Goal: Find specific page/section: Find specific page/section

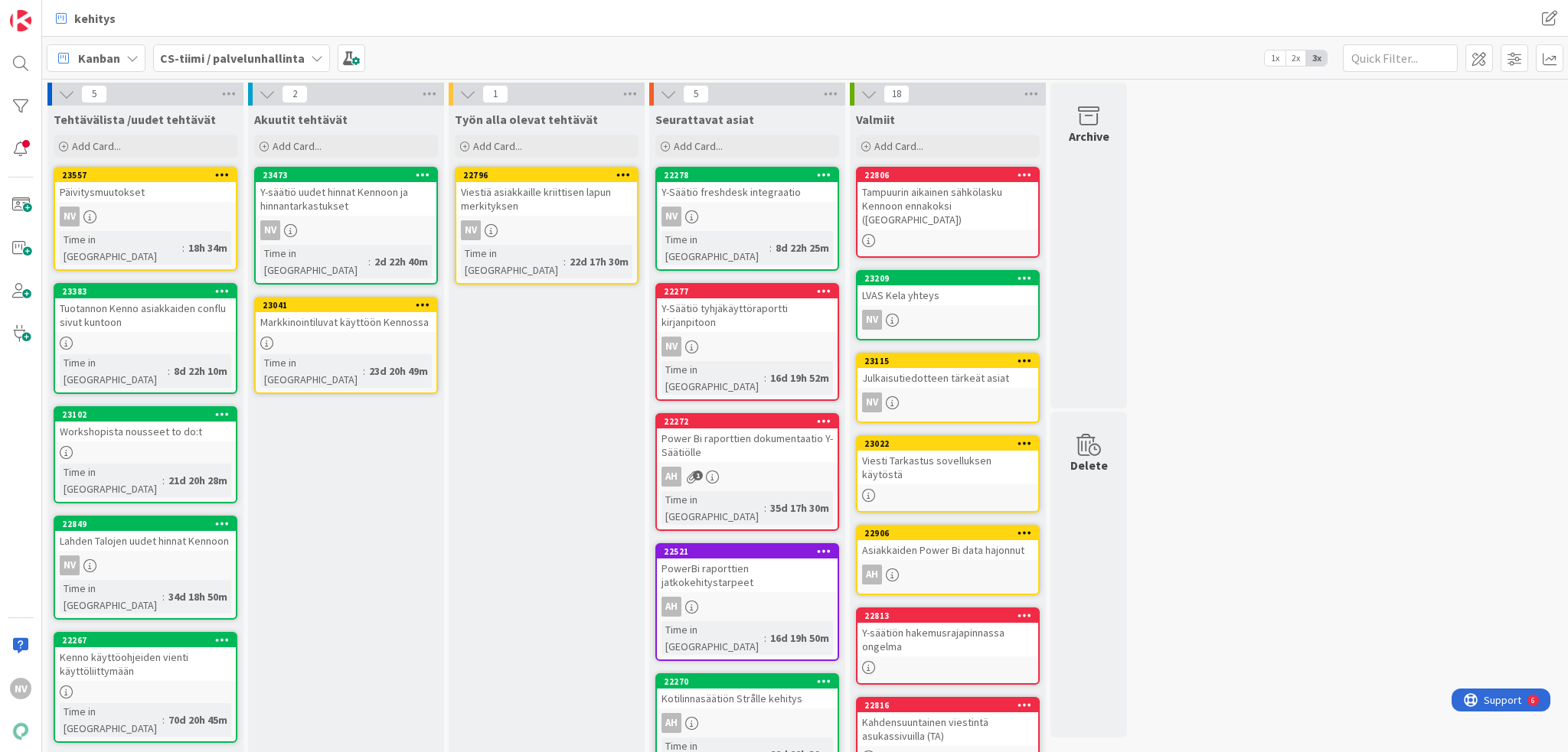
click at [160, 195] on div "Päivitysmuutokset" at bounding box center [146, 192] width 181 height 20
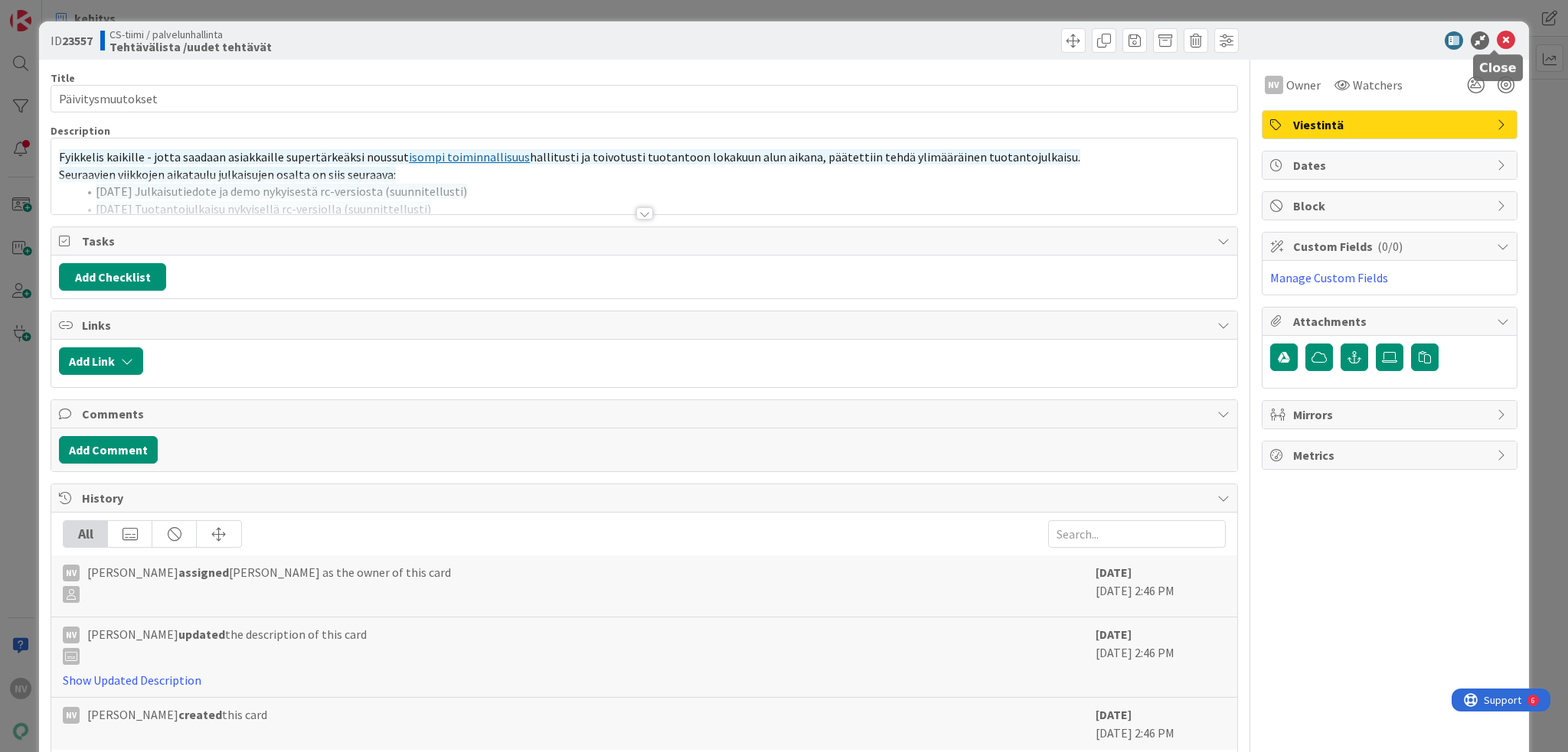
click at [1496, 38] on icon at bounding box center [1505, 40] width 19 height 19
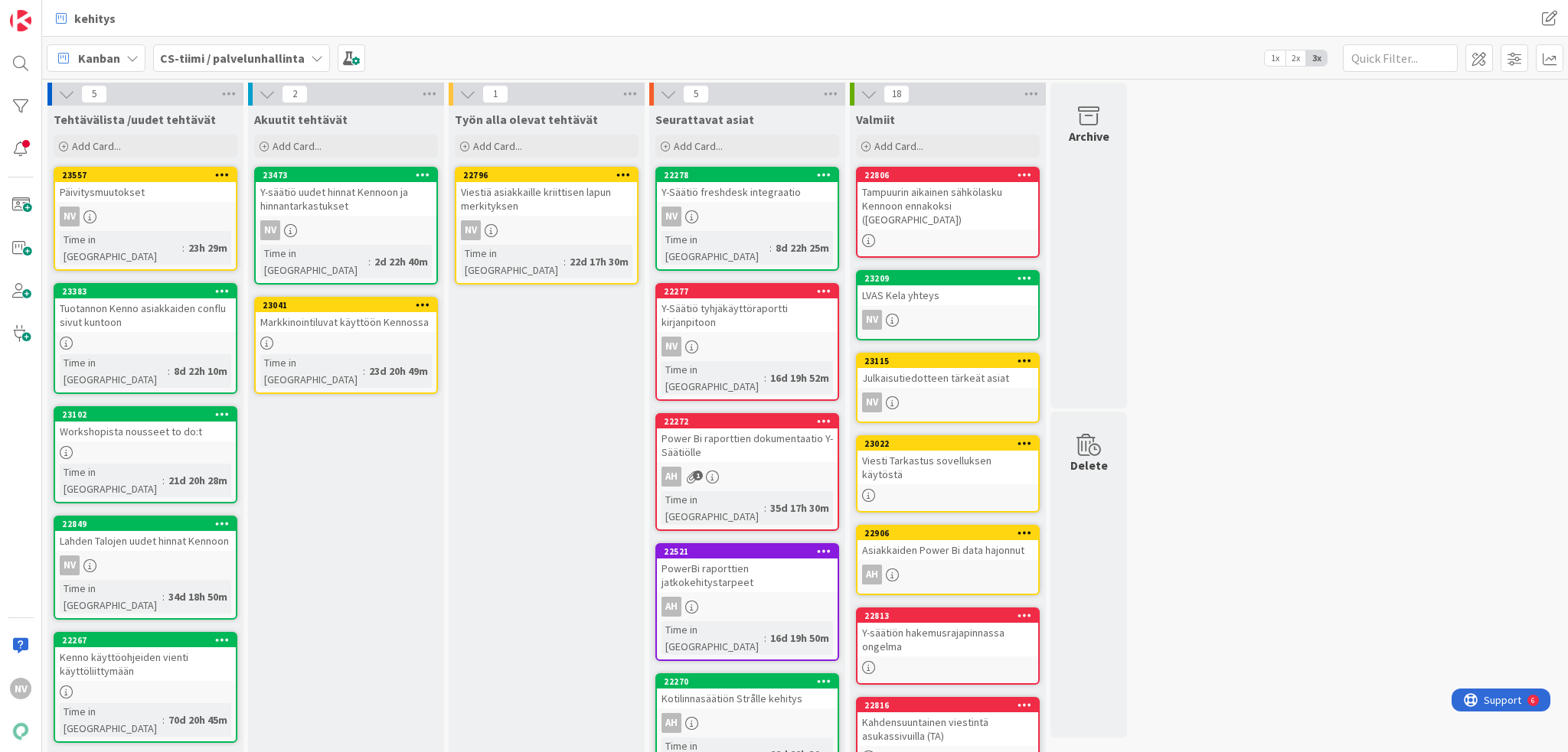
click at [218, 173] on icon at bounding box center [222, 174] width 14 height 11
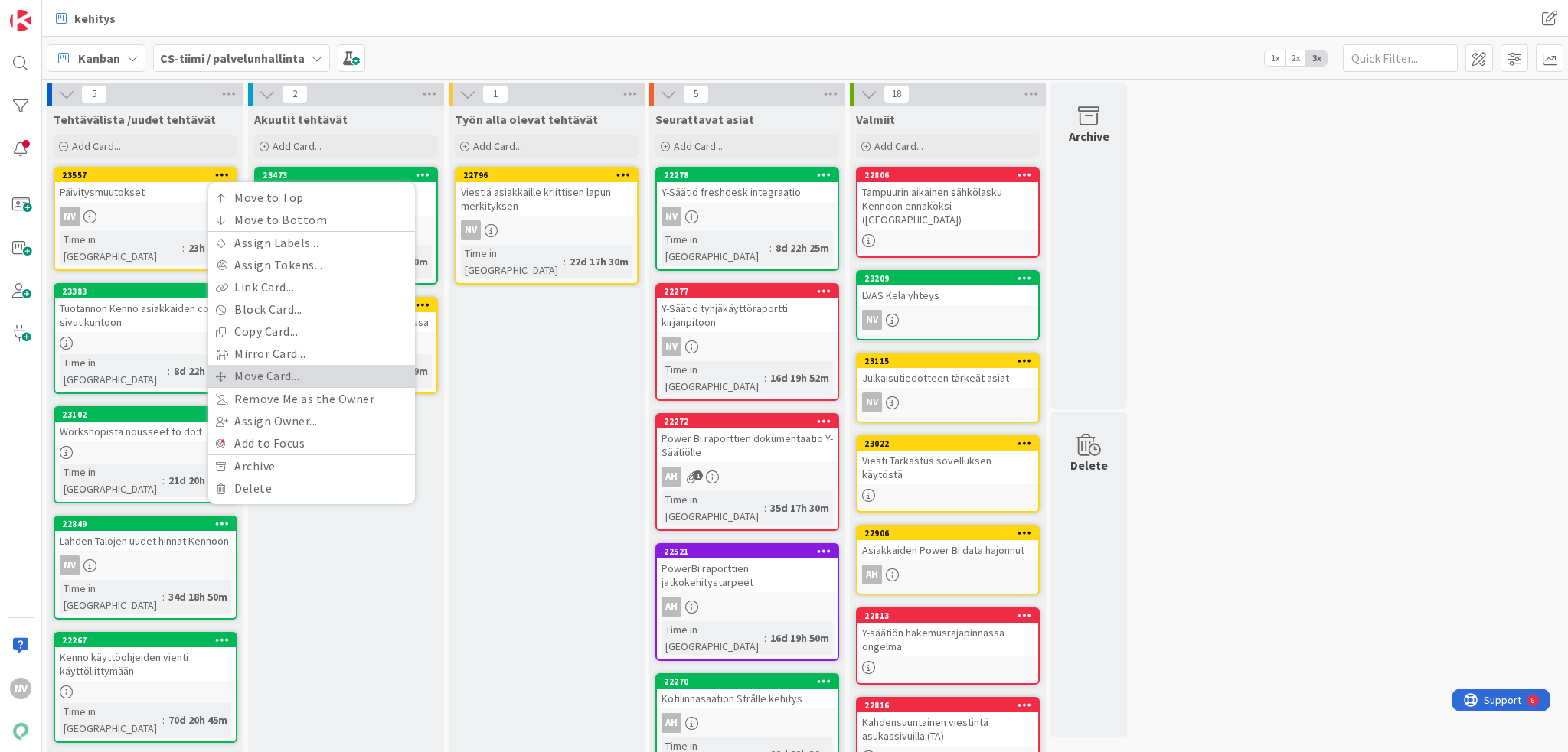
click at [304, 373] on link "Move Card..." at bounding box center [311, 376] width 207 height 22
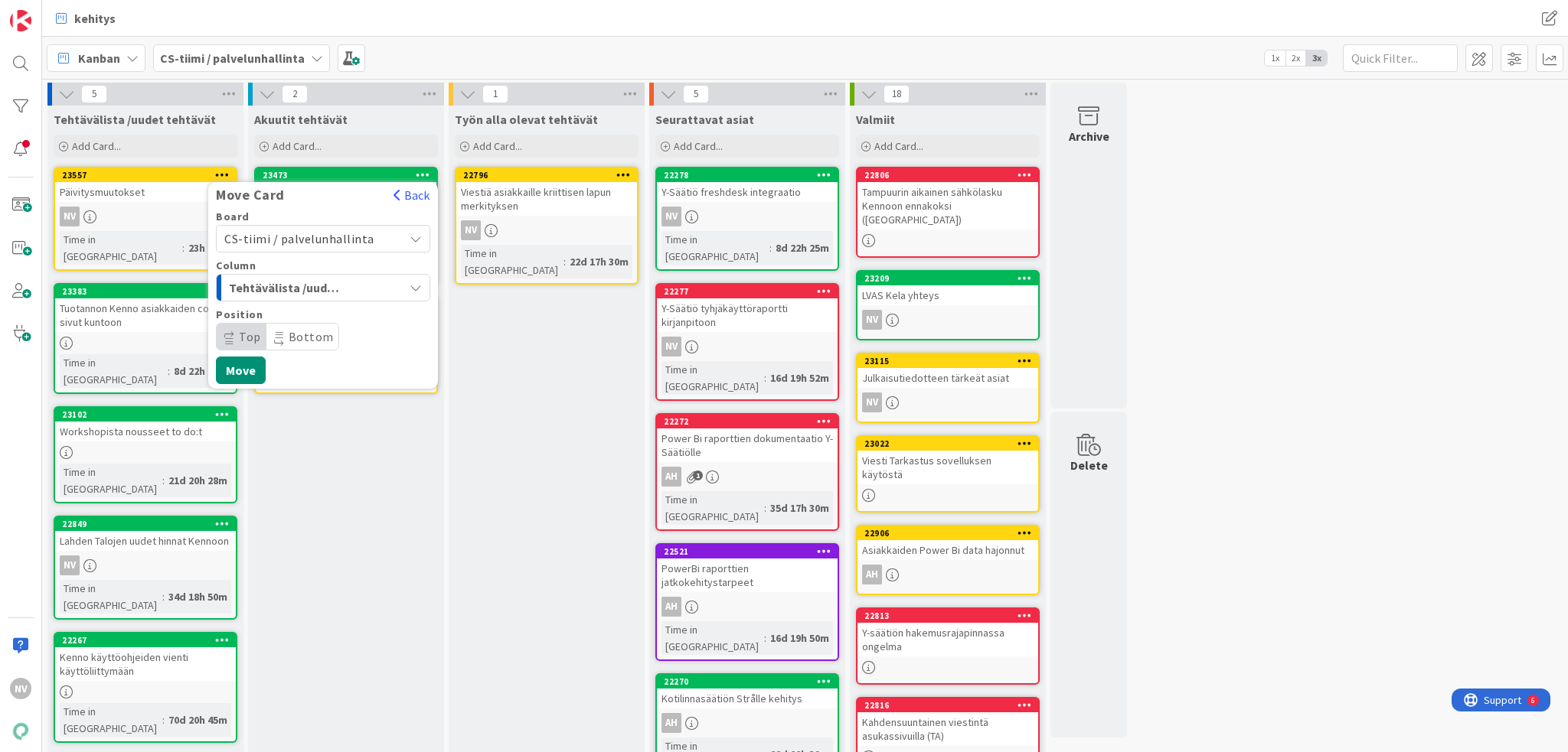
click at [318, 282] on span "Tehtävälista /uudet tehtävät" at bounding box center [286, 288] width 114 height 20
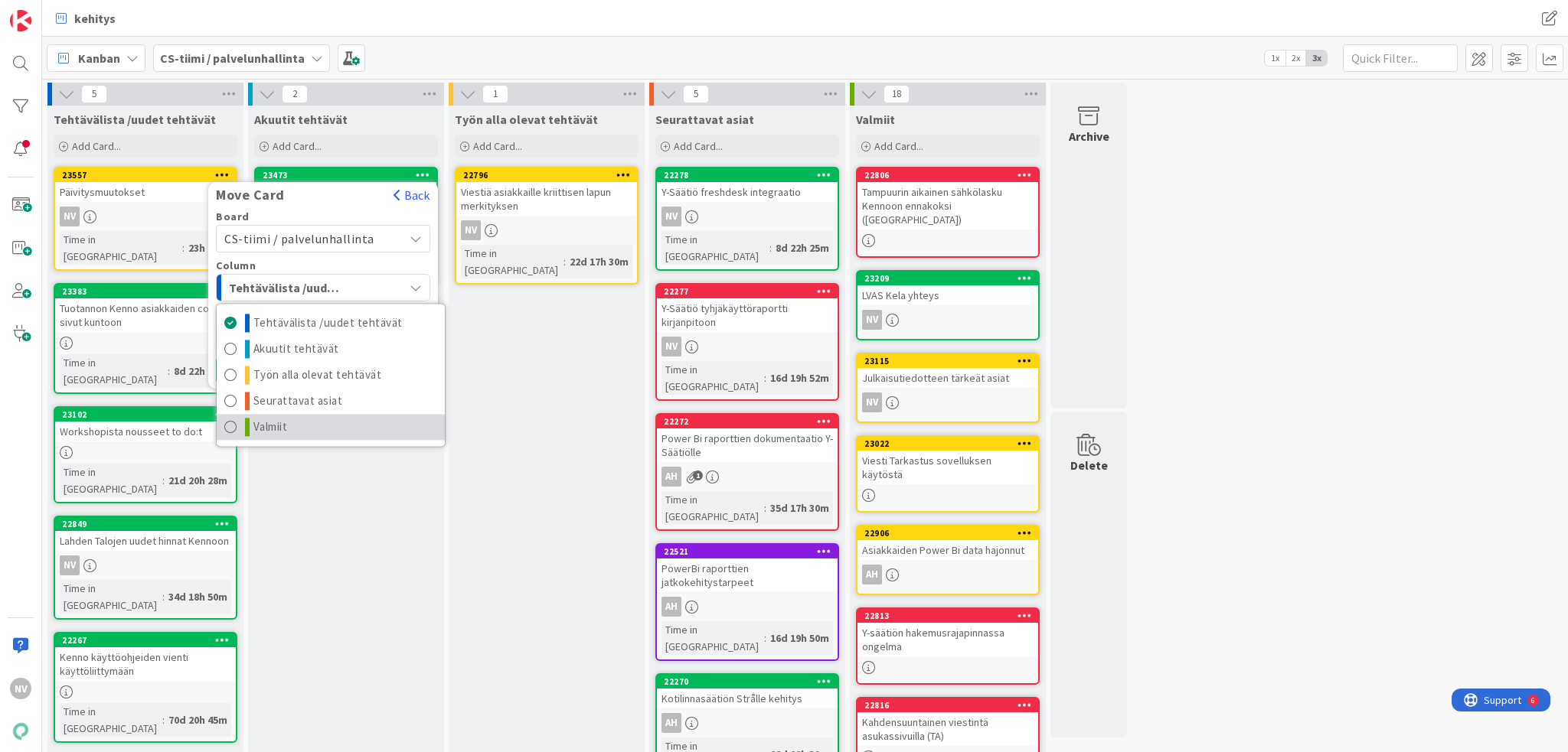
click at [313, 423] on link "Valmiit" at bounding box center [330, 427] width 228 height 26
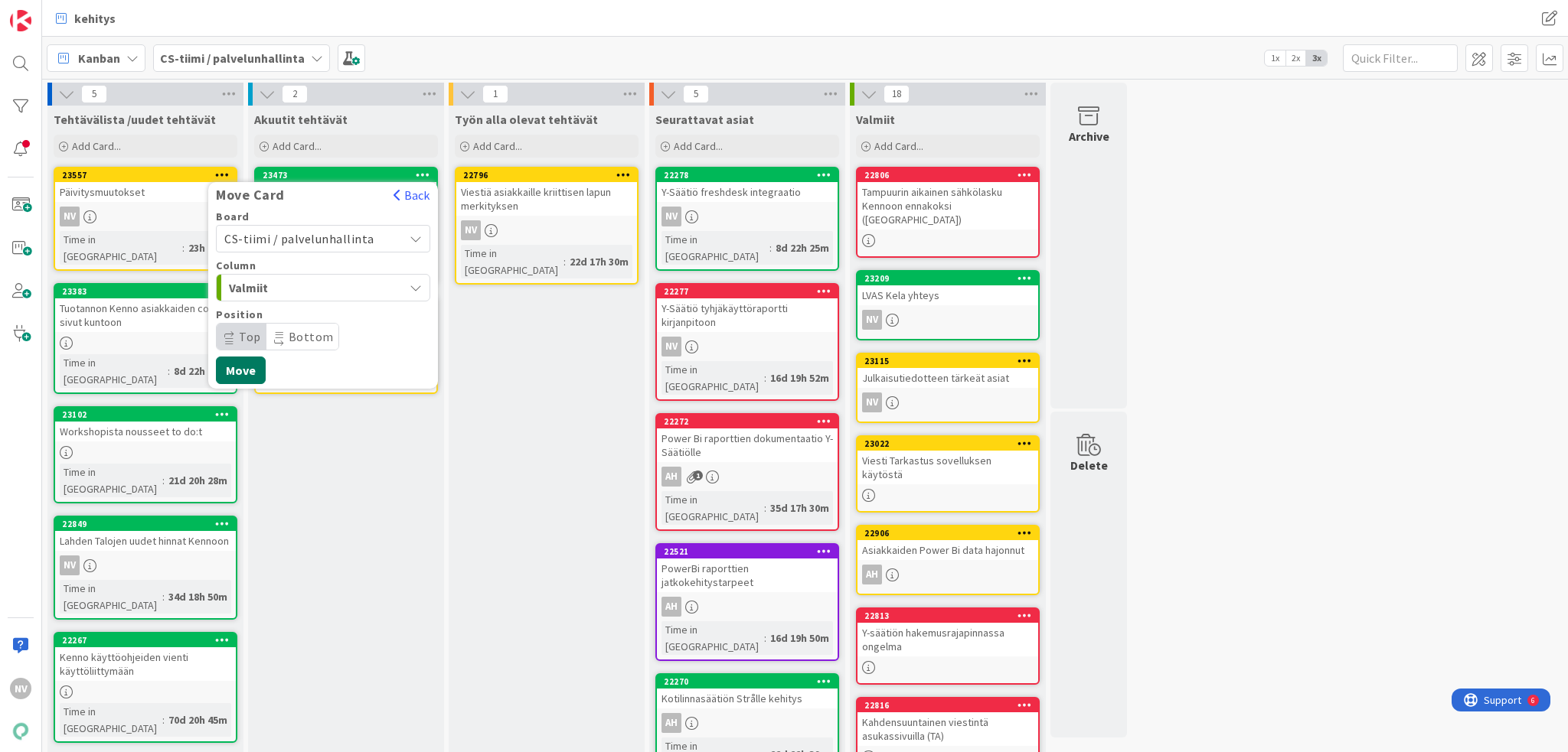
click at [258, 370] on button "Move" at bounding box center [241, 370] width 50 height 28
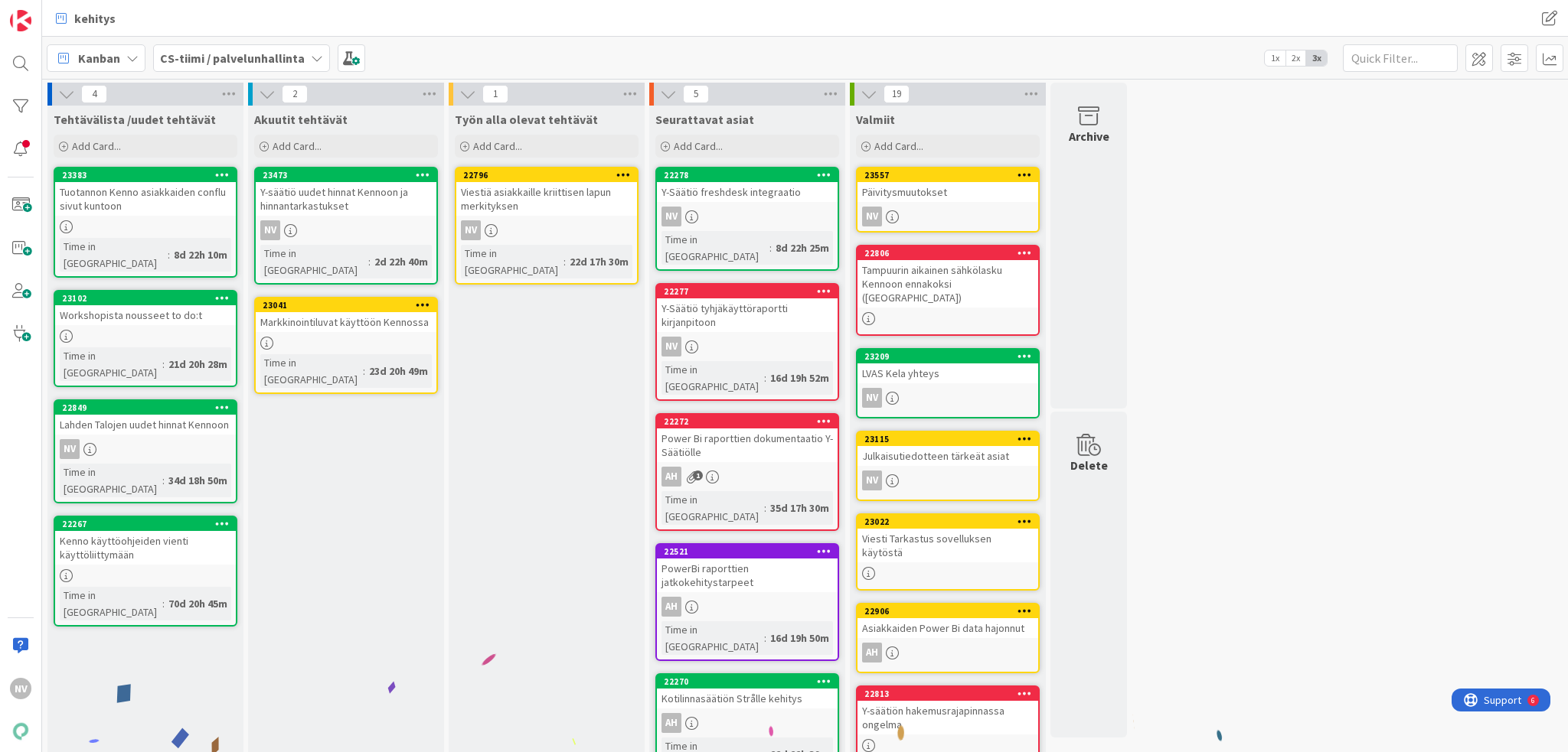
click at [952, 192] on div "Päivitysmuutokset" at bounding box center [948, 192] width 181 height 20
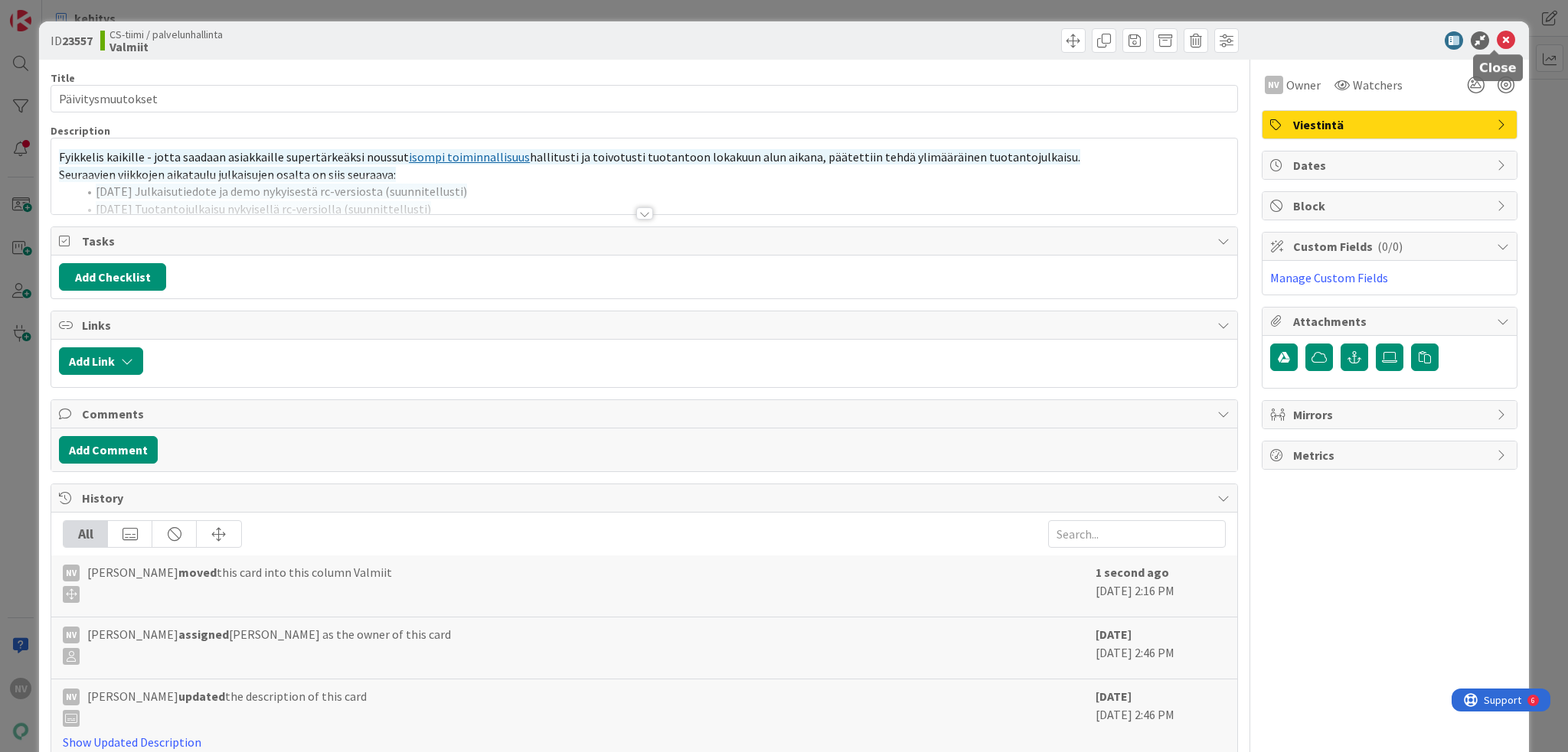
click at [1496, 37] on icon at bounding box center [1505, 40] width 19 height 19
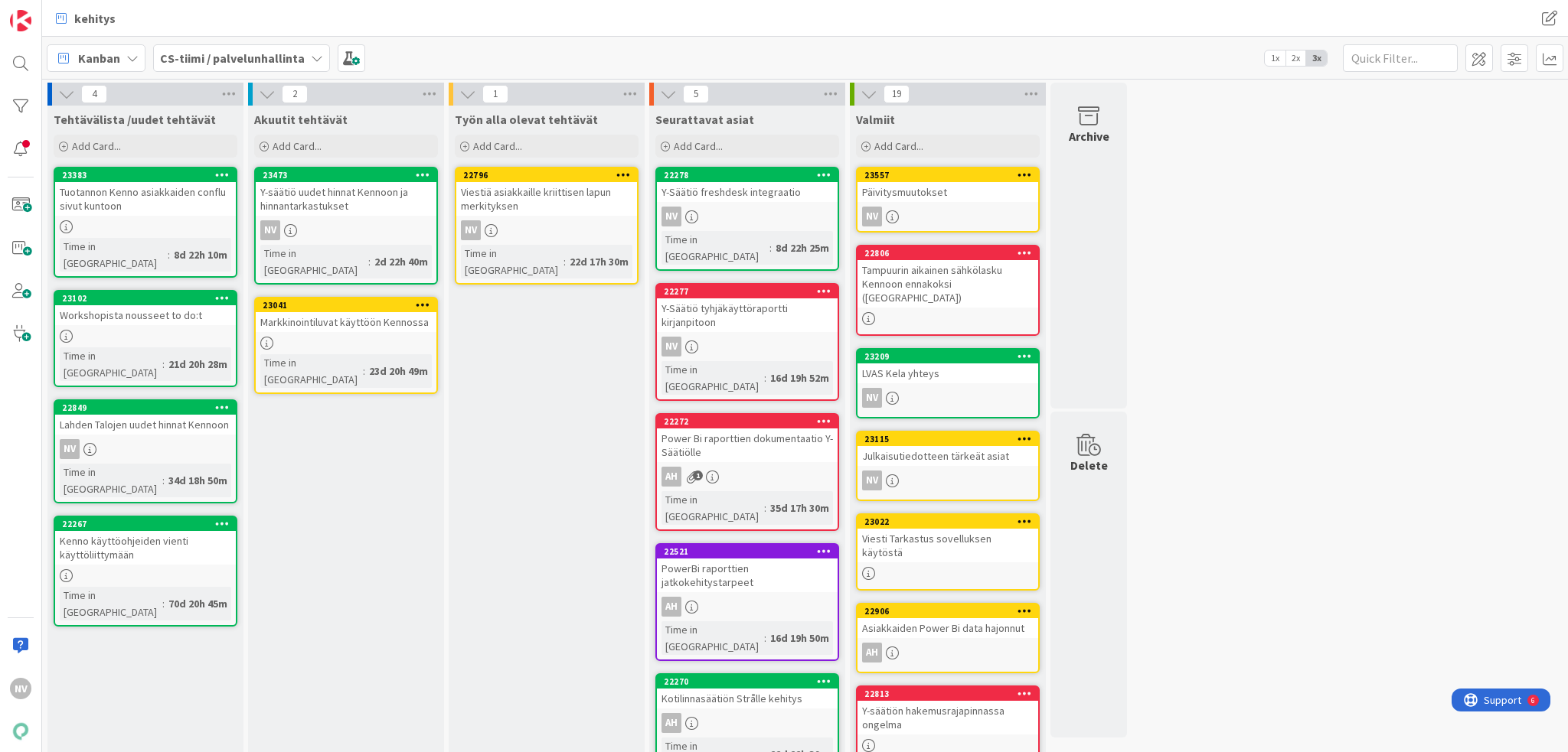
click at [315, 55] on icon at bounding box center [317, 58] width 13 height 13
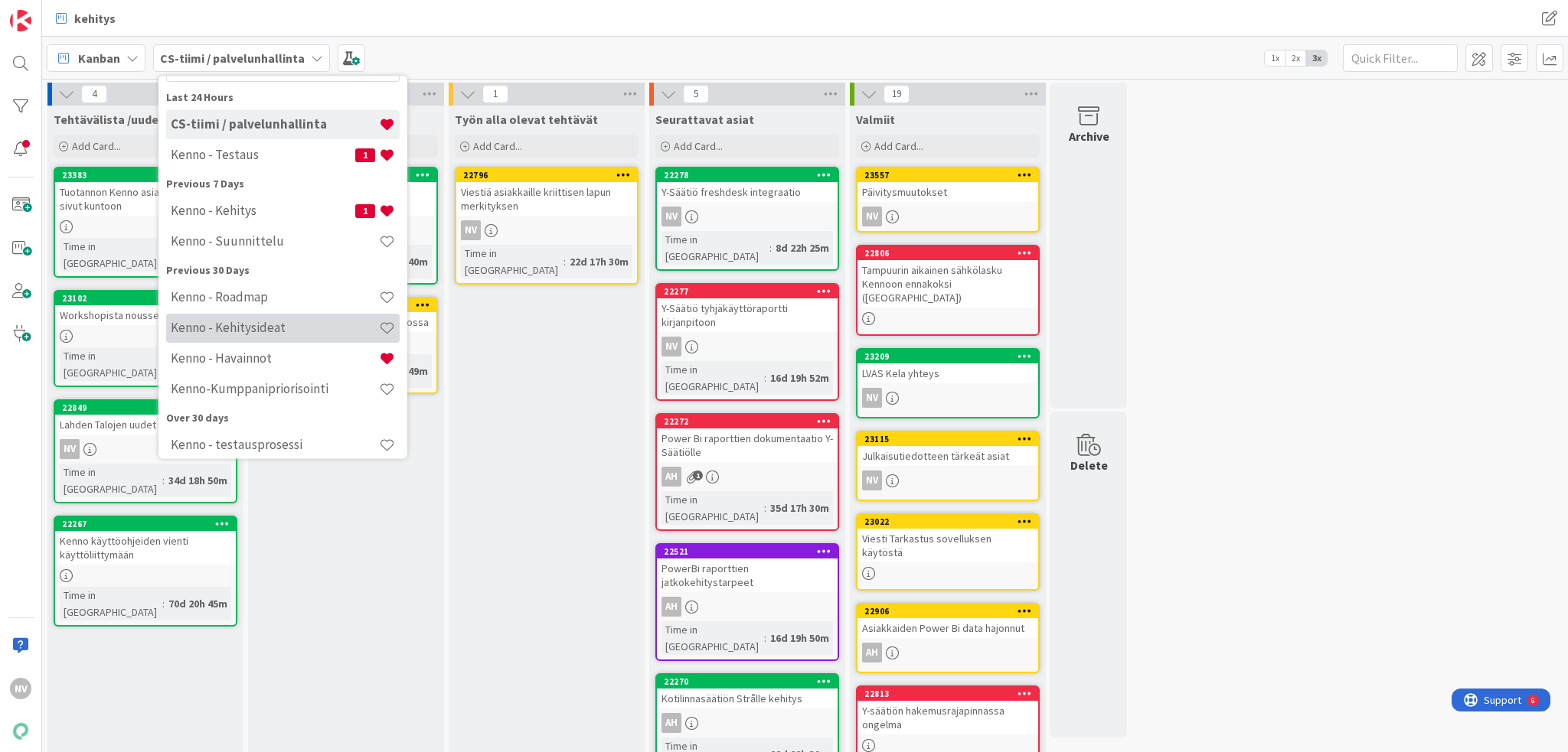
scroll to position [29, 0]
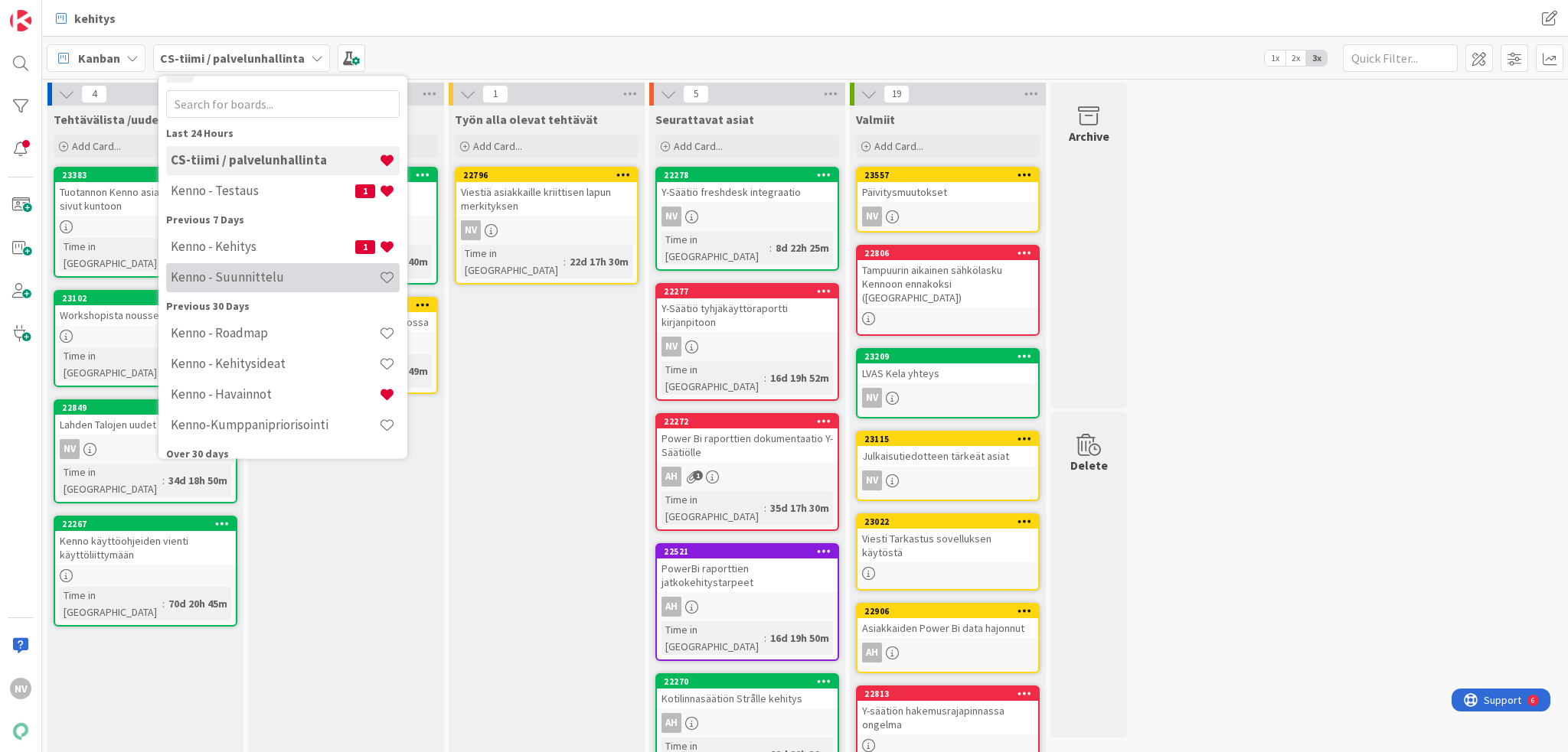
click at [288, 275] on h4 "Kenno - Suunnittelu" at bounding box center [275, 277] width 208 height 15
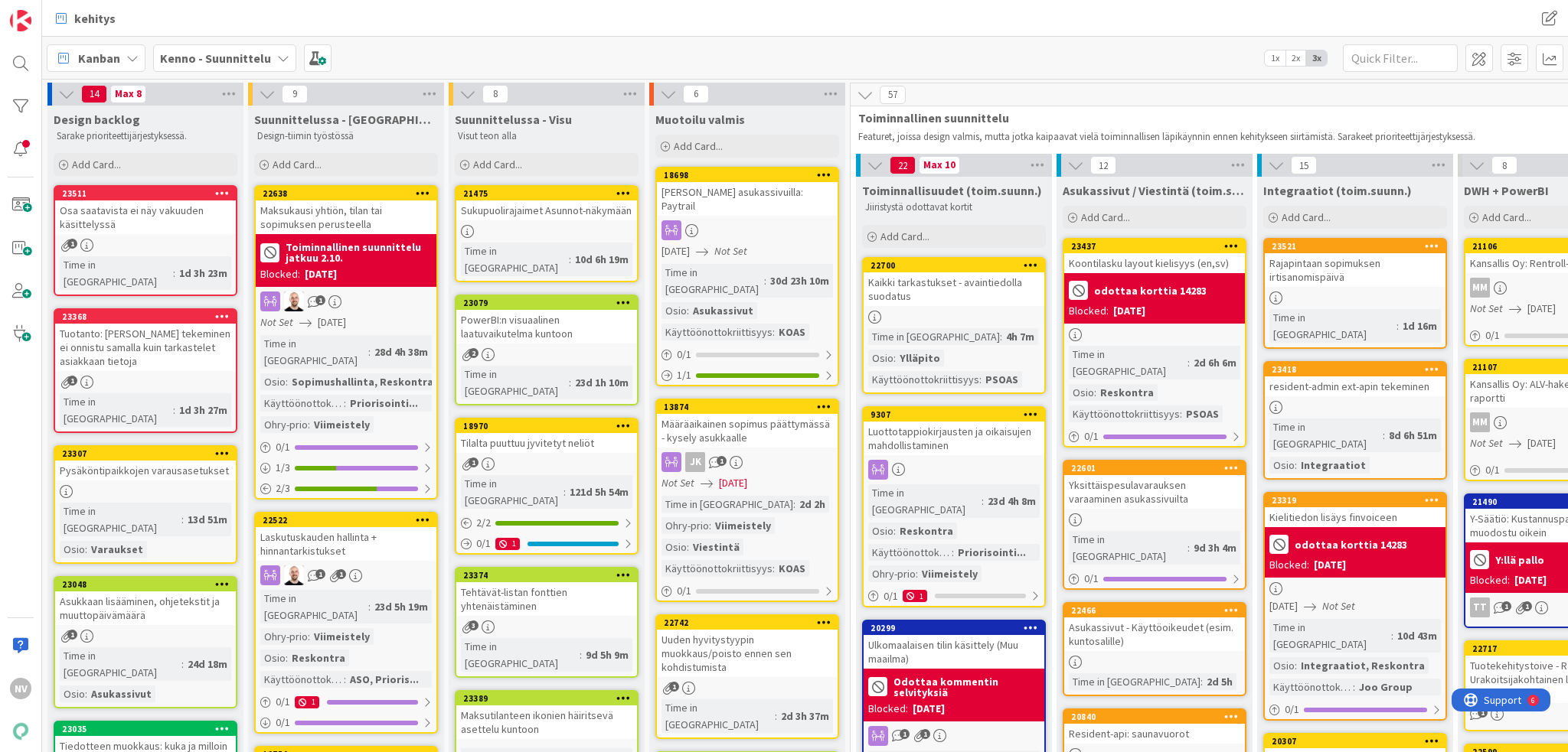
click at [277, 52] on icon at bounding box center [284, 58] width 13 height 13
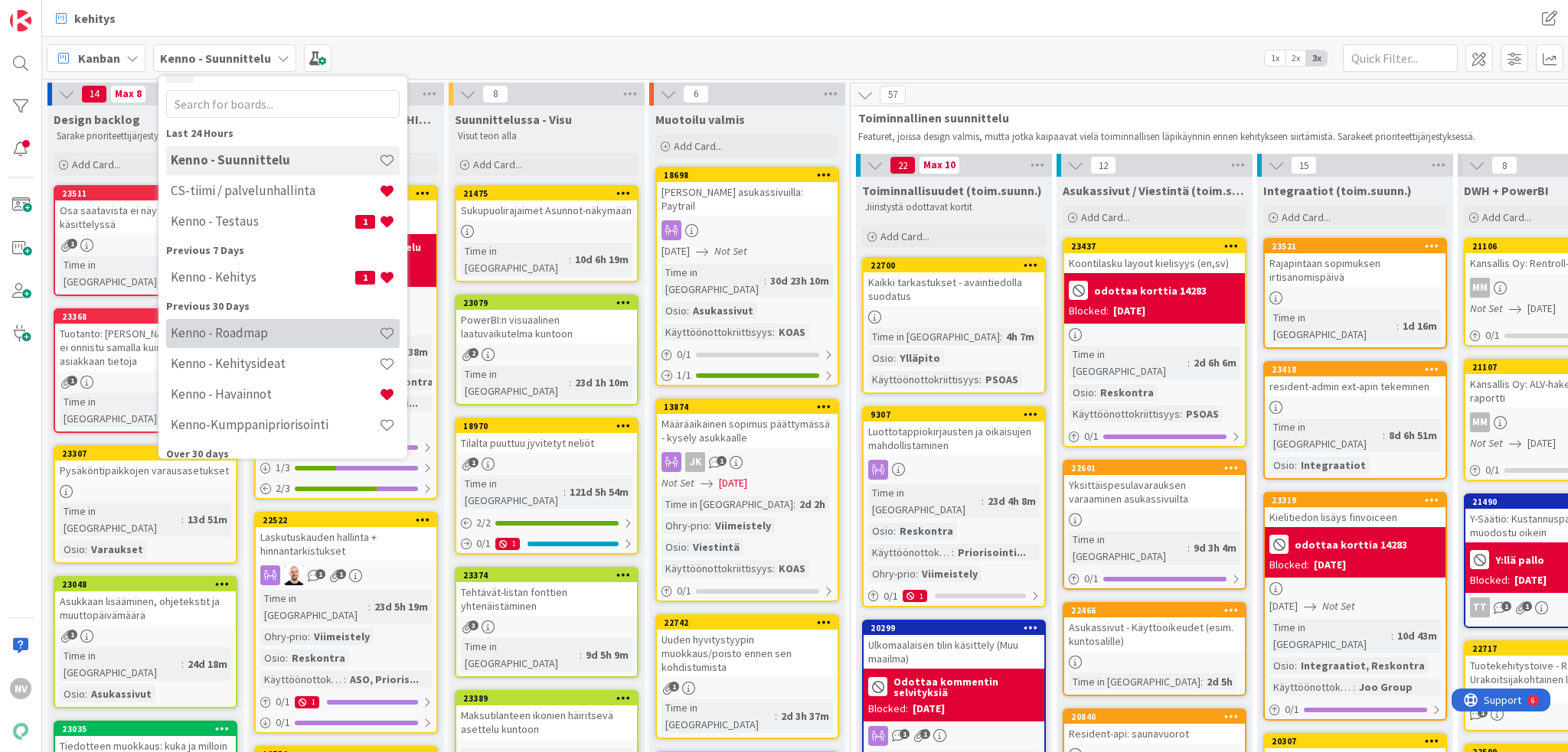
click at [276, 338] on h4 "Kenno - Roadmap" at bounding box center [275, 334] width 208 height 15
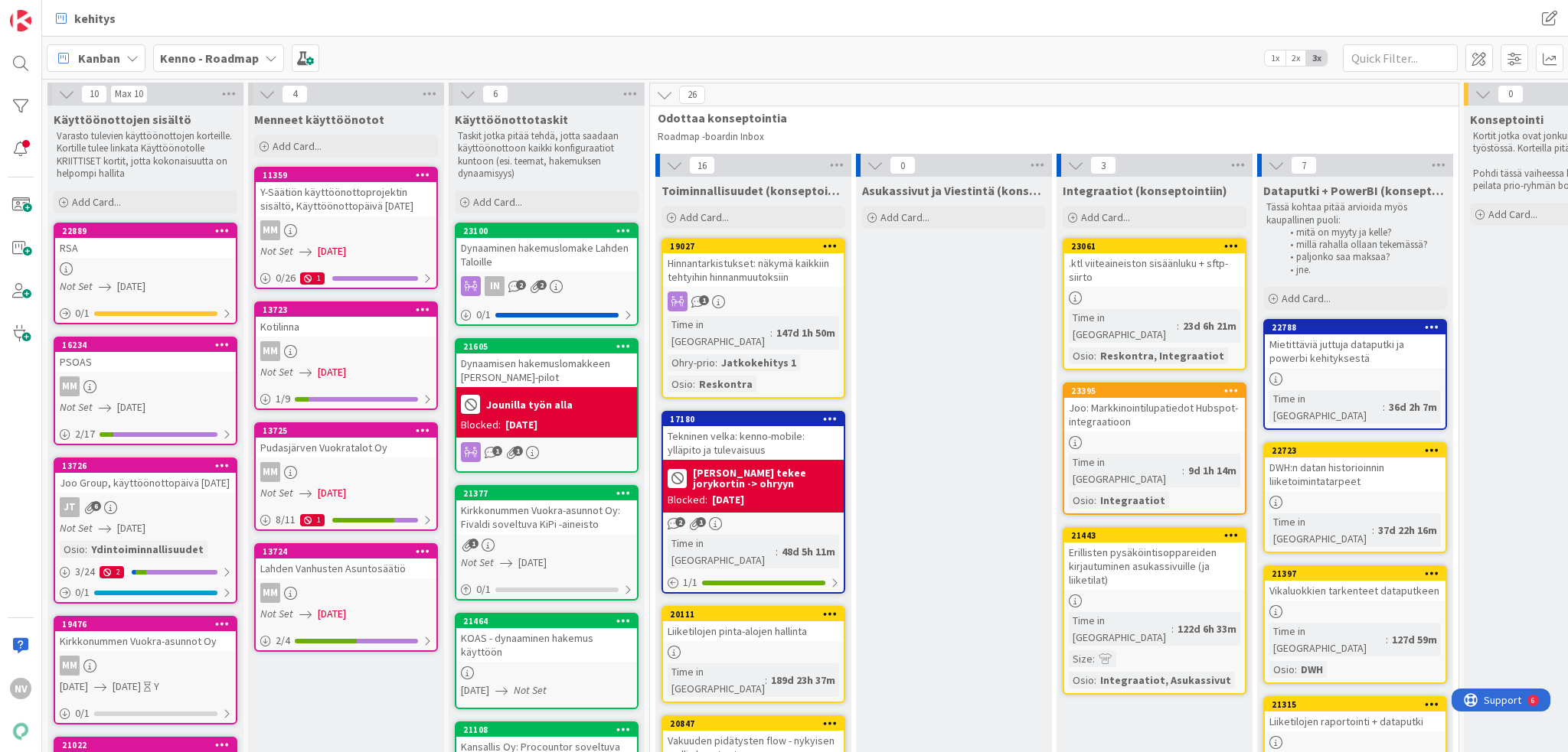
click at [119, 252] on div "RSA" at bounding box center [146, 248] width 181 height 20
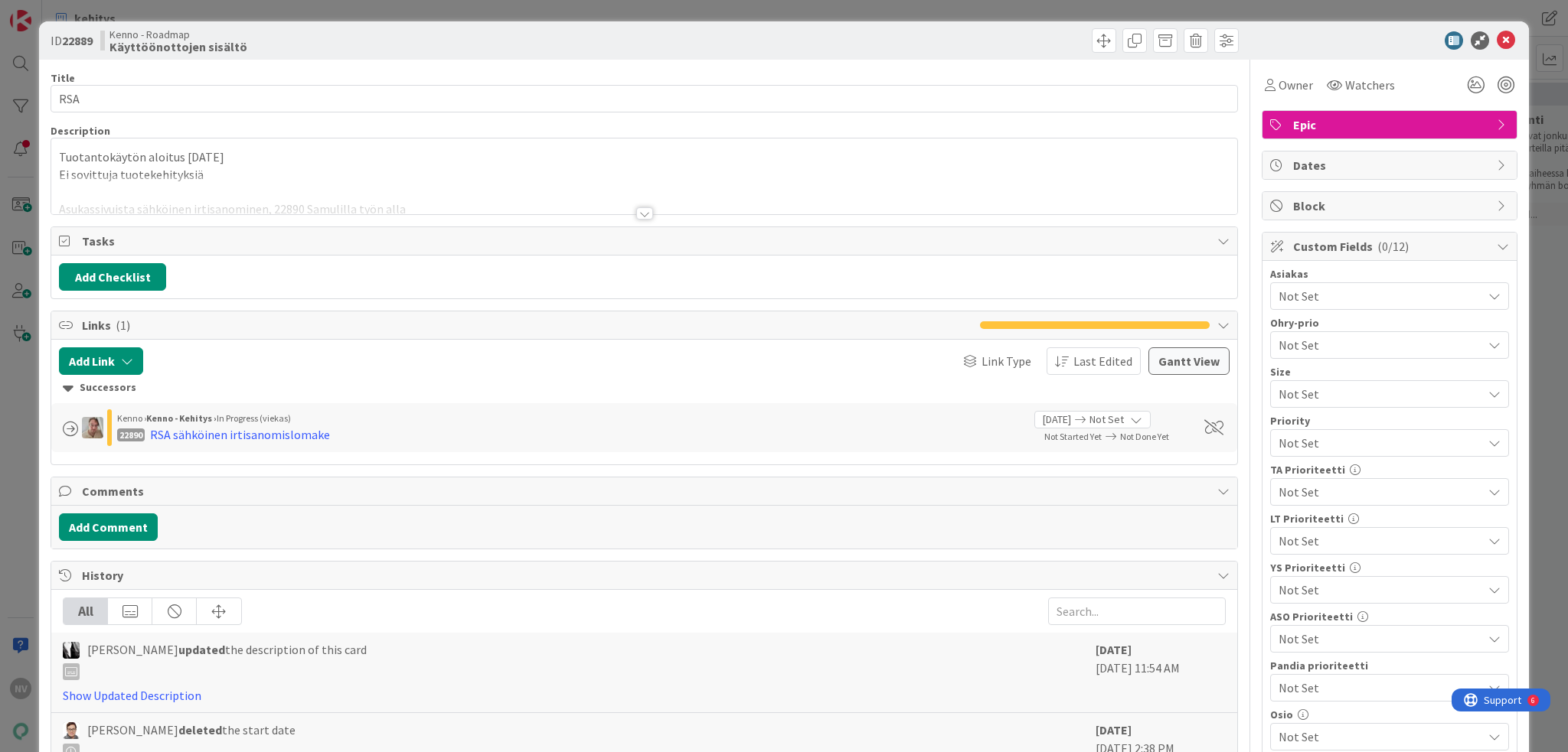
click at [640, 218] on div at bounding box center [644, 214] width 17 height 13
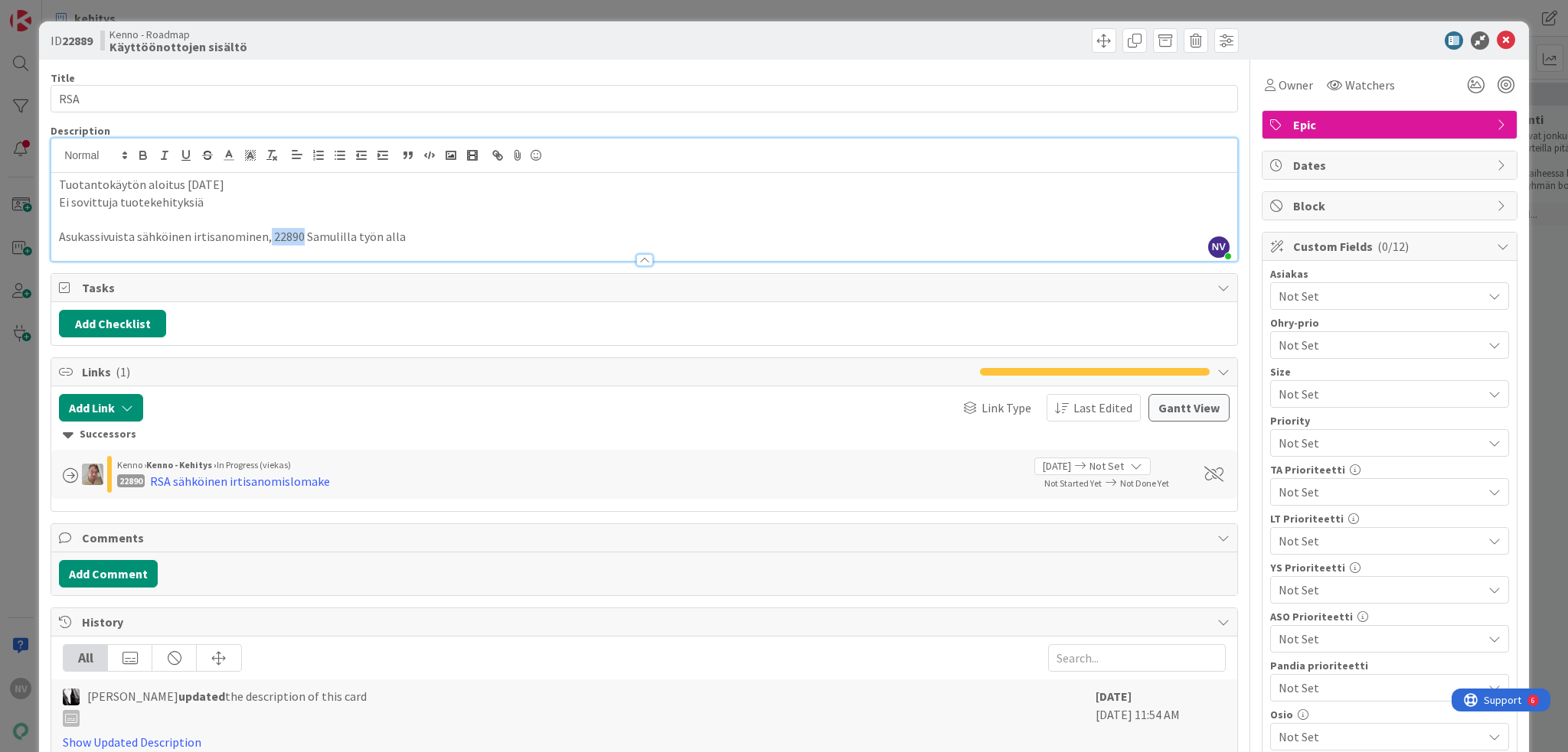
drag, startPoint x: 299, startPoint y: 233, endPoint x: 267, endPoint y: 236, distance: 32.1
click at [267, 236] on p "Asukassivuista sähköinen irtisanominen, 22890 Samulilla työn alla" at bounding box center [644, 237] width 1171 height 18
copy p "22890"
drag, startPoint x: 1495, startPoint y: 34, endPoint x: 1477, endPoint y: 41, distance: 19.3
click at [1496, 35] on icon at bounding box center [1505, 40] width 19 height 19
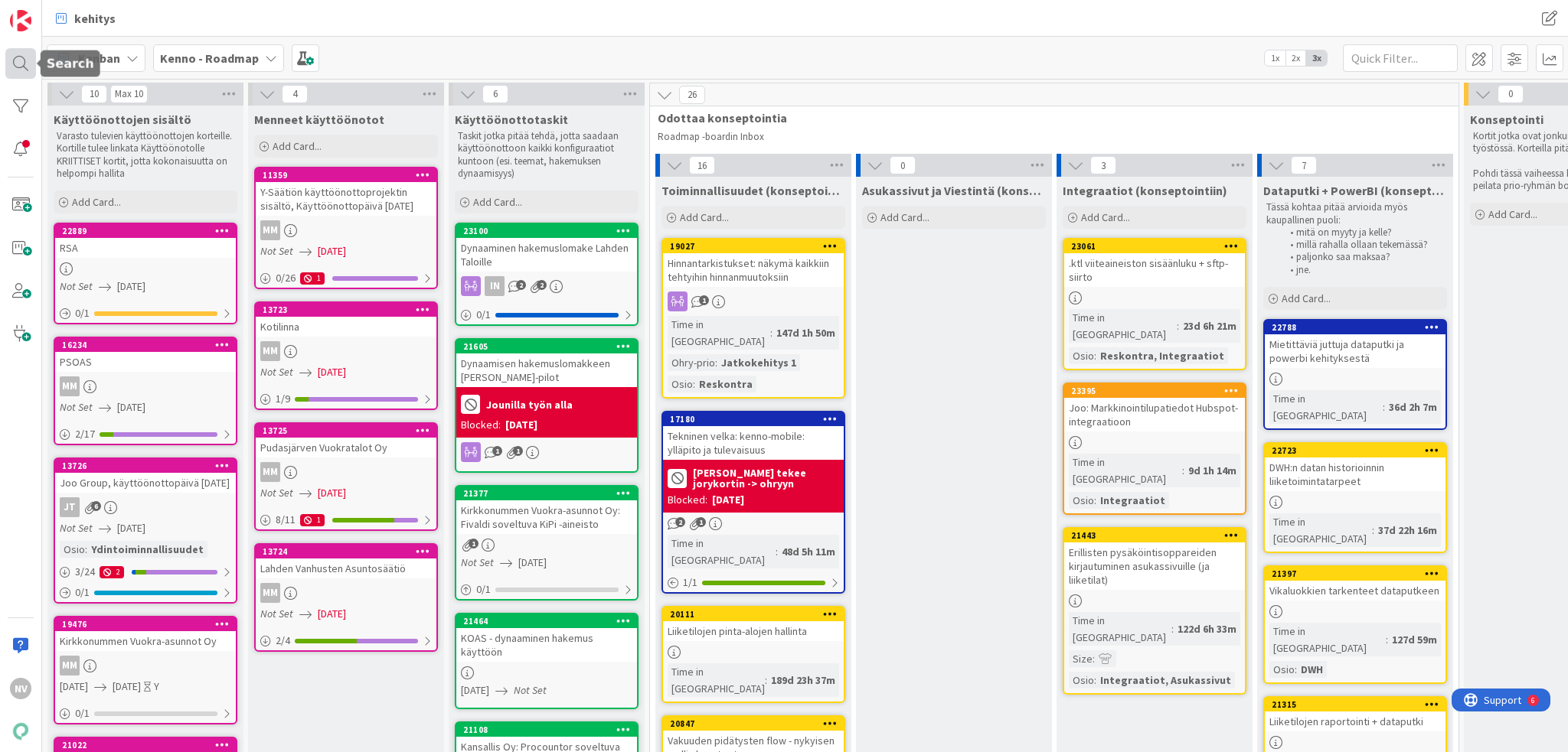
click at [9, 63] on div at bounding box center [21, 63] width 30 height 30
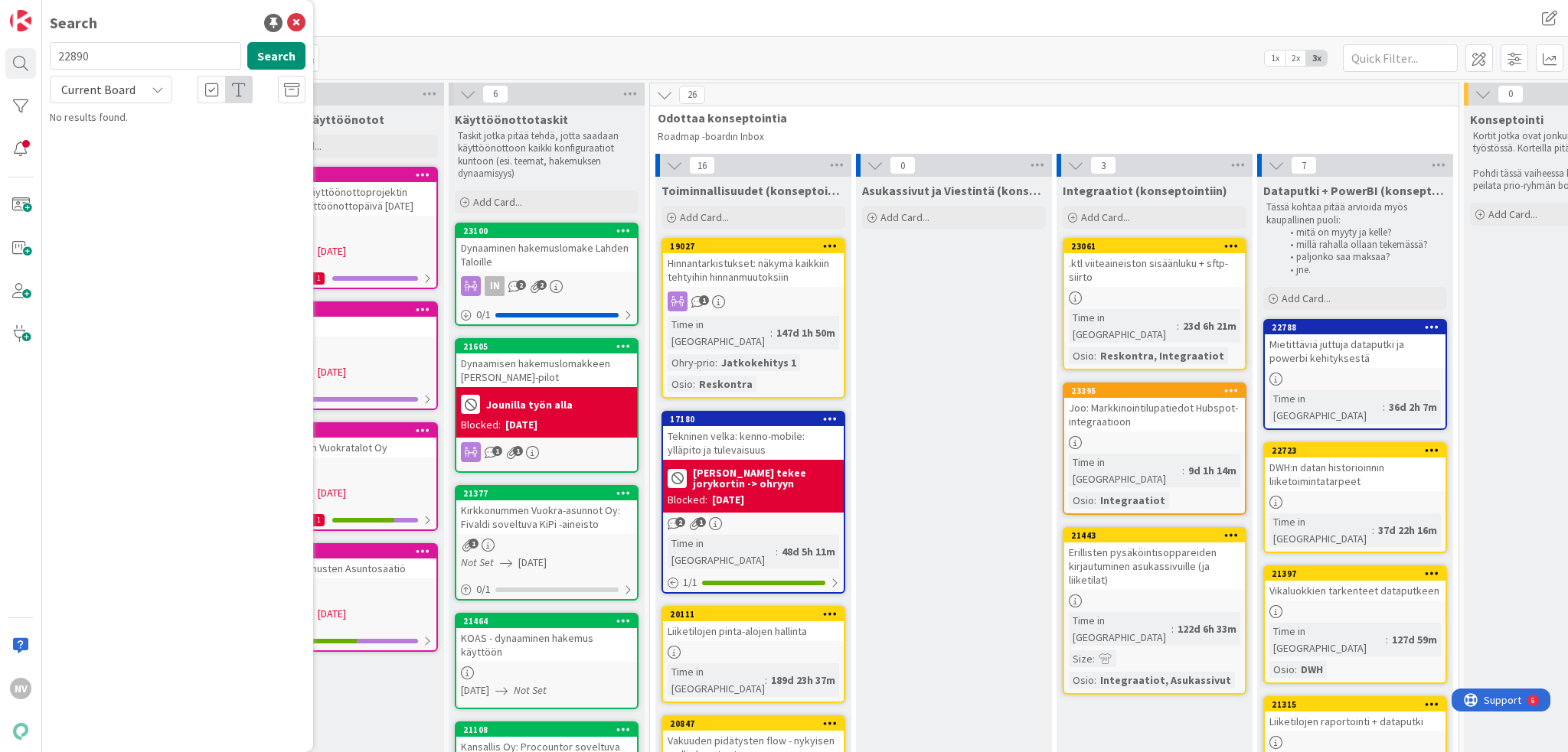
click at [157, 89] on icon at bounding box center [157, 89] width 13 height 13
click at [135, 151] on span "All Boards" at bounding box center [138, 153] width 159 height 23
click at [269, 56] on button "Search" at bounding box center [275, 55] width 58 height 28
type input "22890"
click at [231, 128] on span "RSA sähköinen irtisanomislomake" at bounding box center [185, 134] width 154 height 13
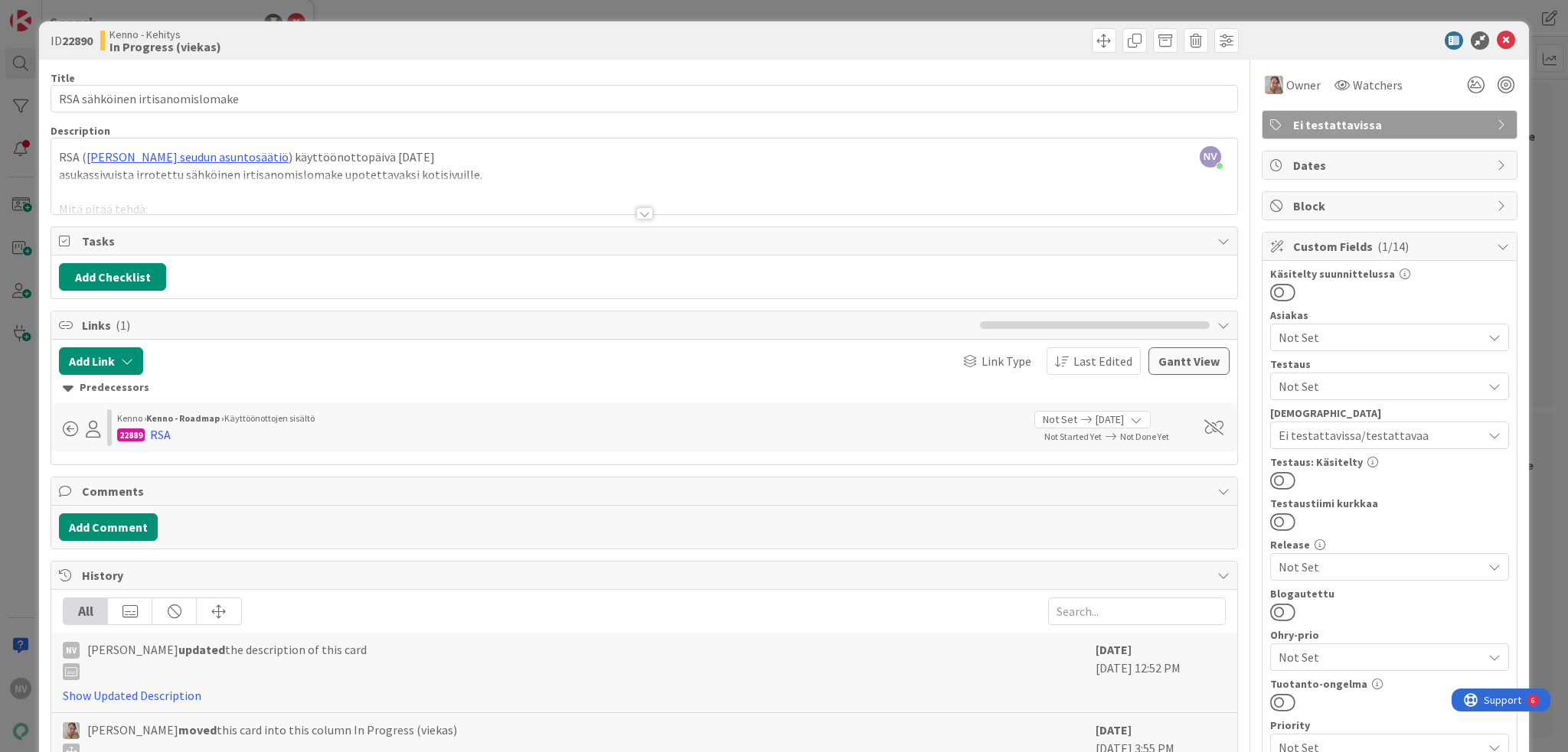
click at [640, 210] on div at bounding box center [644, 214] width 17 height 13
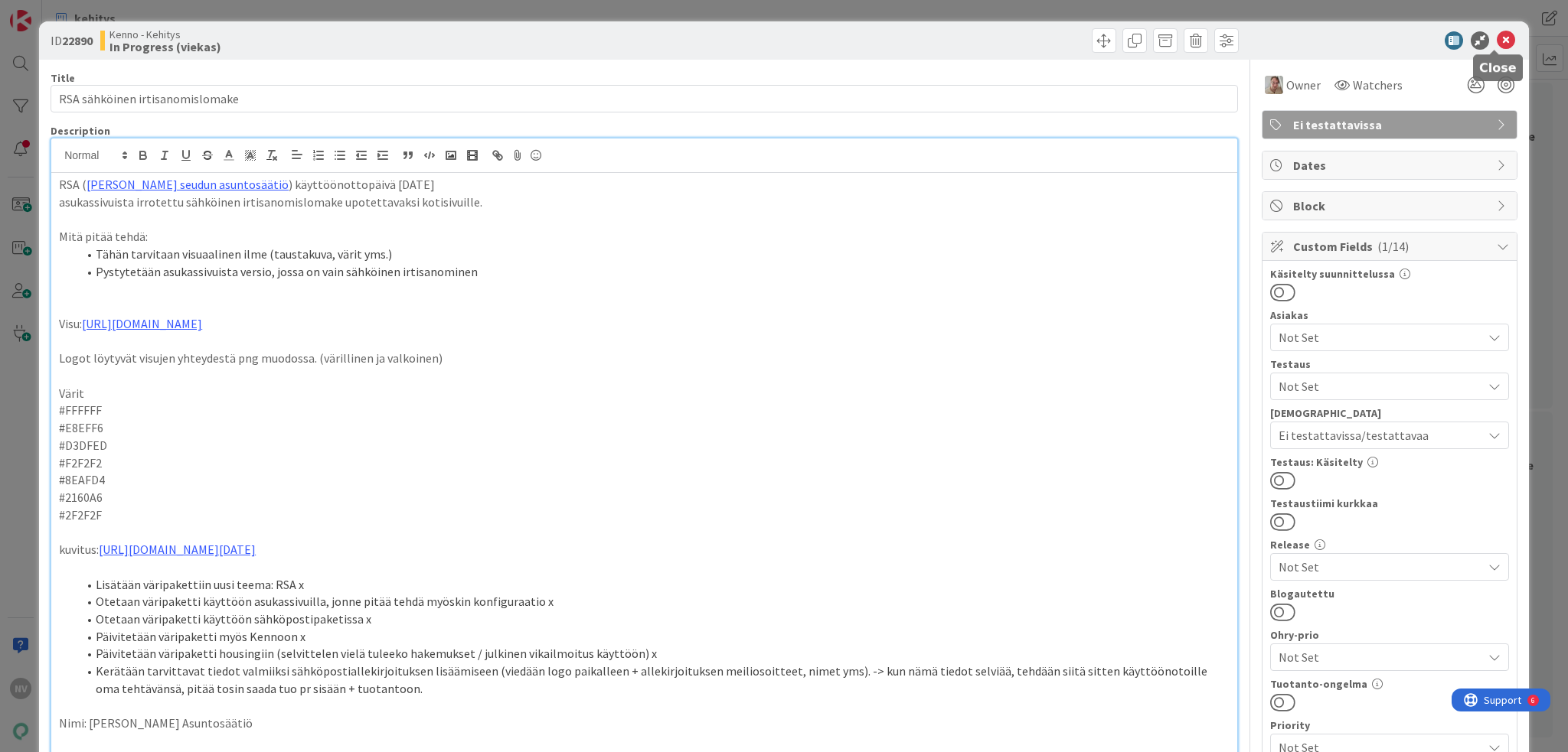
click at [1496, 38] on icon at bounding box center [1505, 40] width 19 height 19
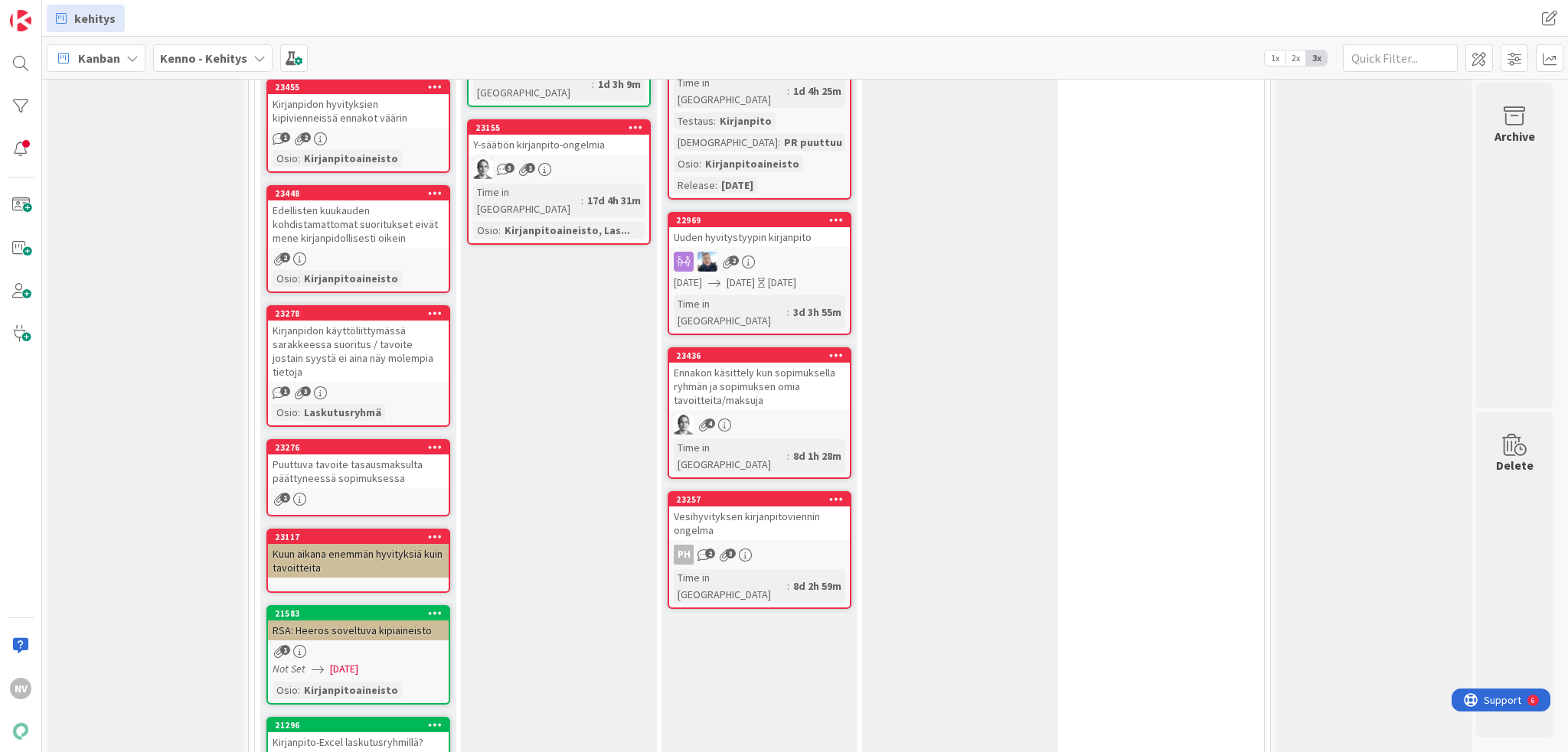
scroll to position [6275, 0]
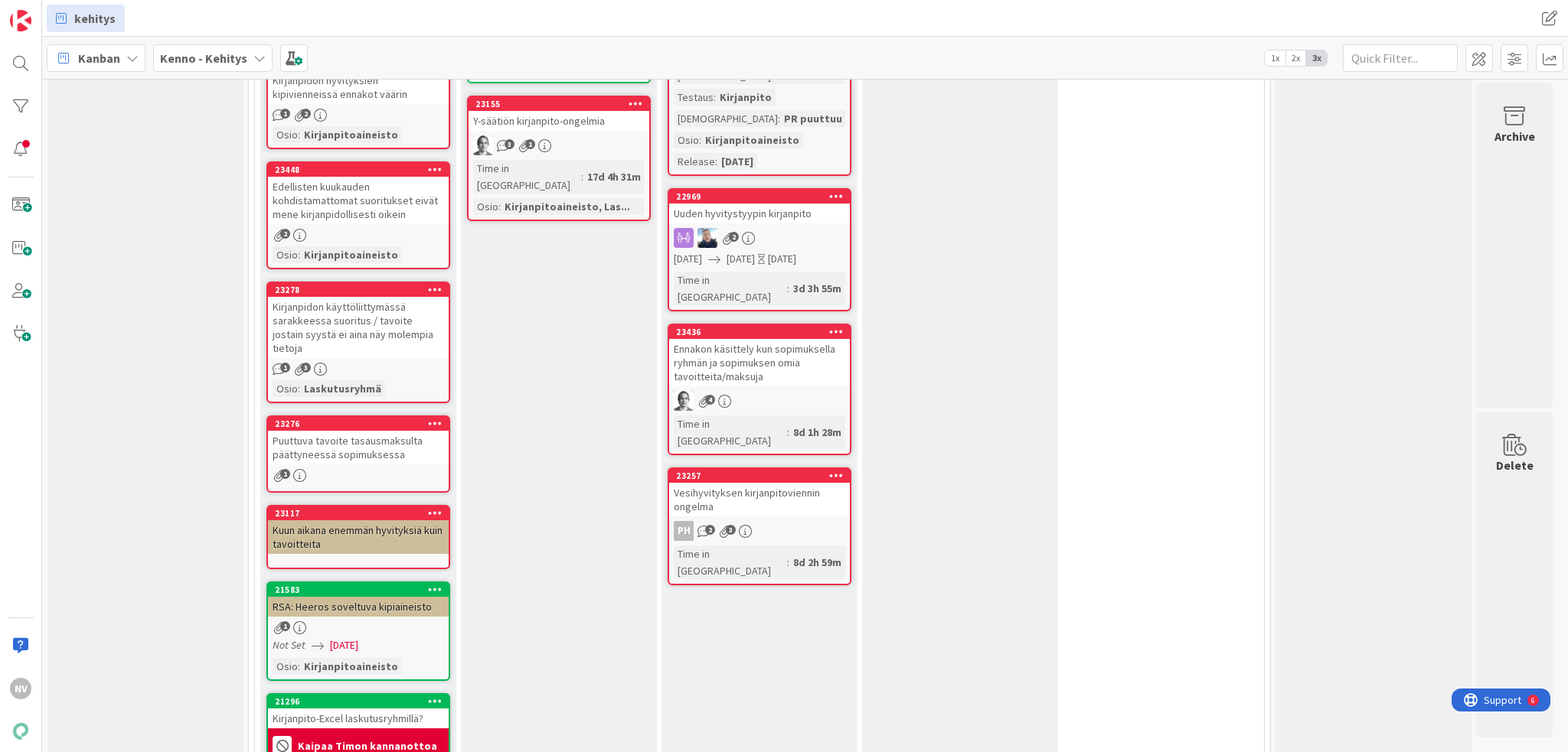
click at [386, 581] on link "21583 RSA: Heeros soveltuva kipiaineisto 1 Not Set [DATE] Osio : Kirjanpitoaine…" at bounding box center [358, 630] width 183 height 99
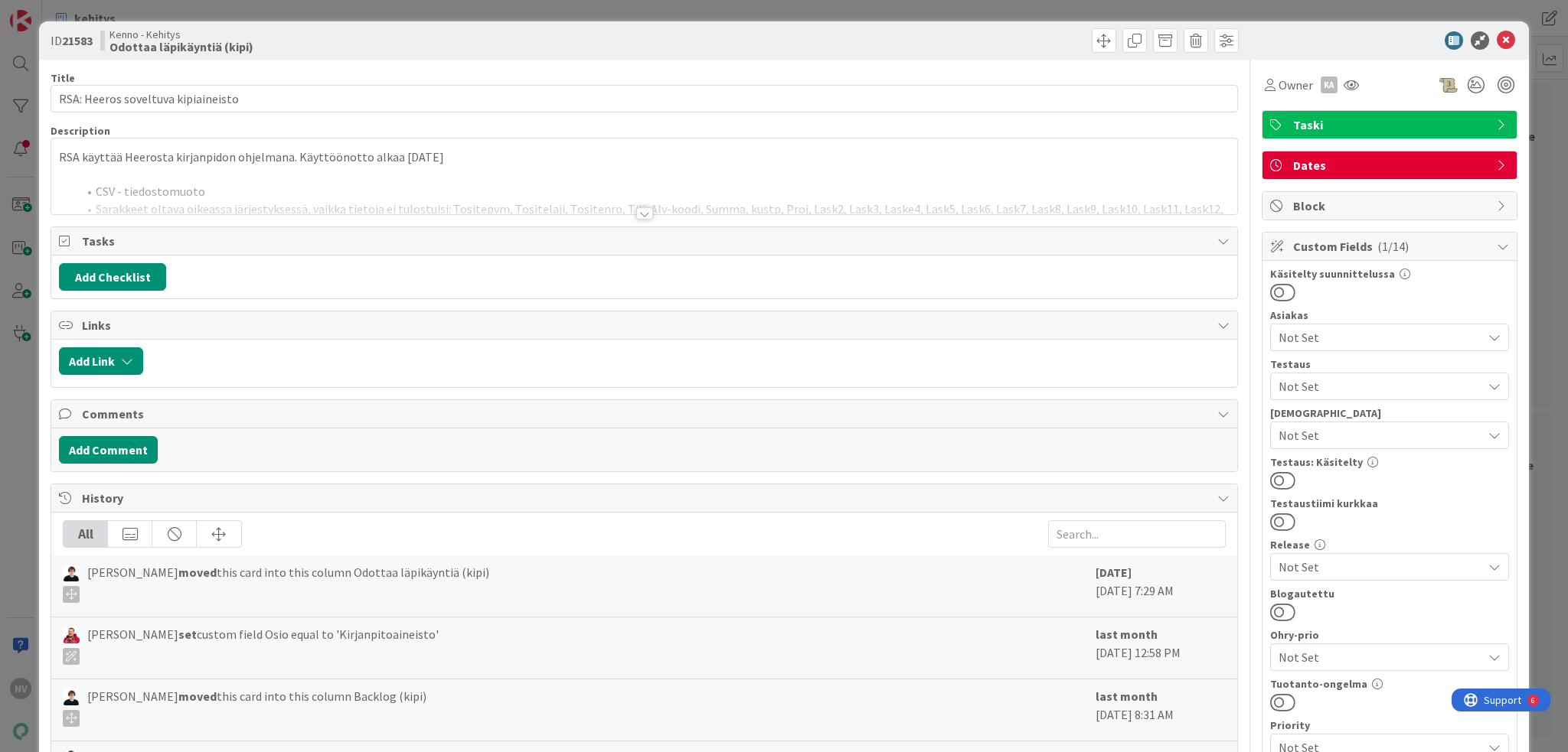
click at [636, 214] on div at bounding box center [644, 214] width 17 height 13
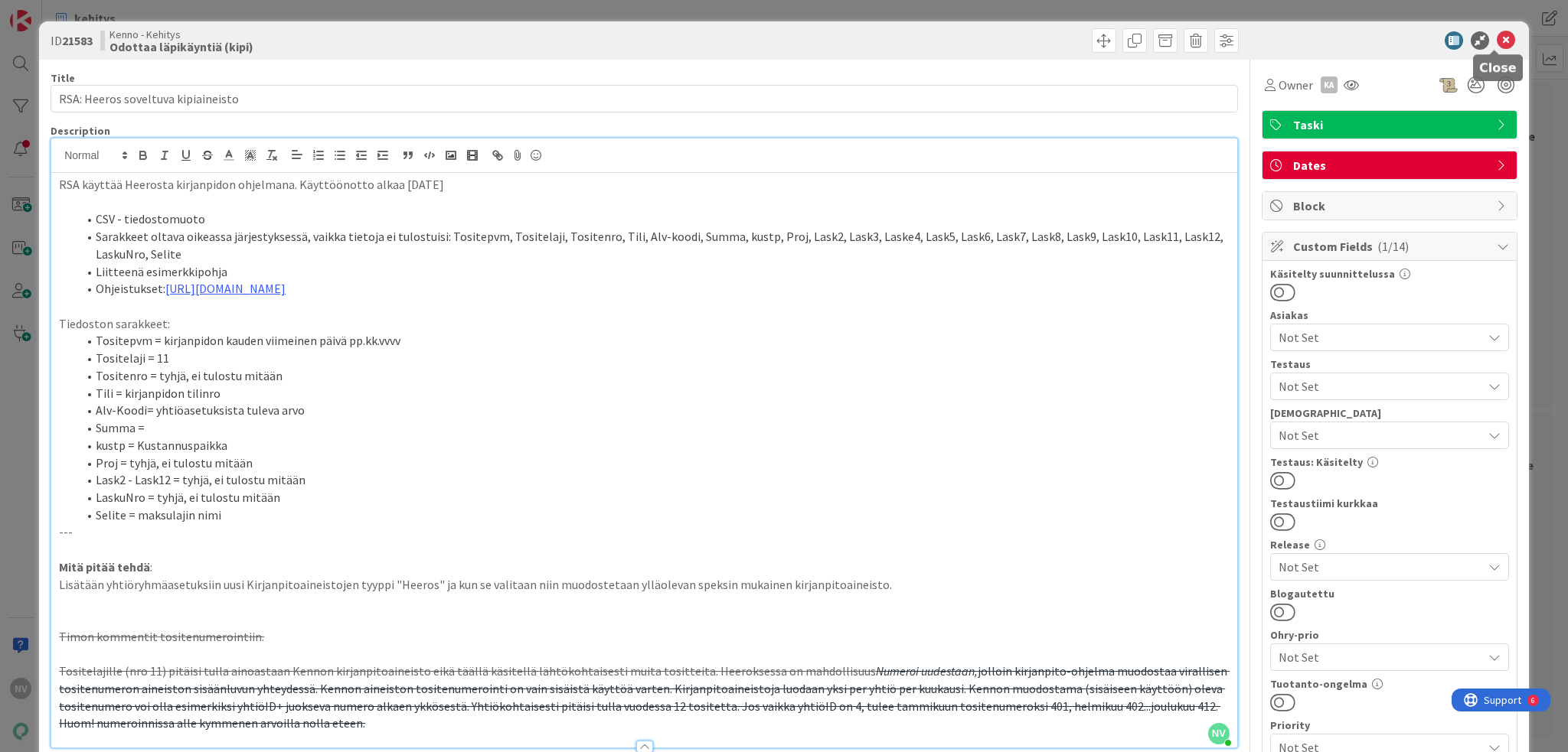
click at [1496, 40] on icon at bounding box center [1505, 40] width 19 height 19
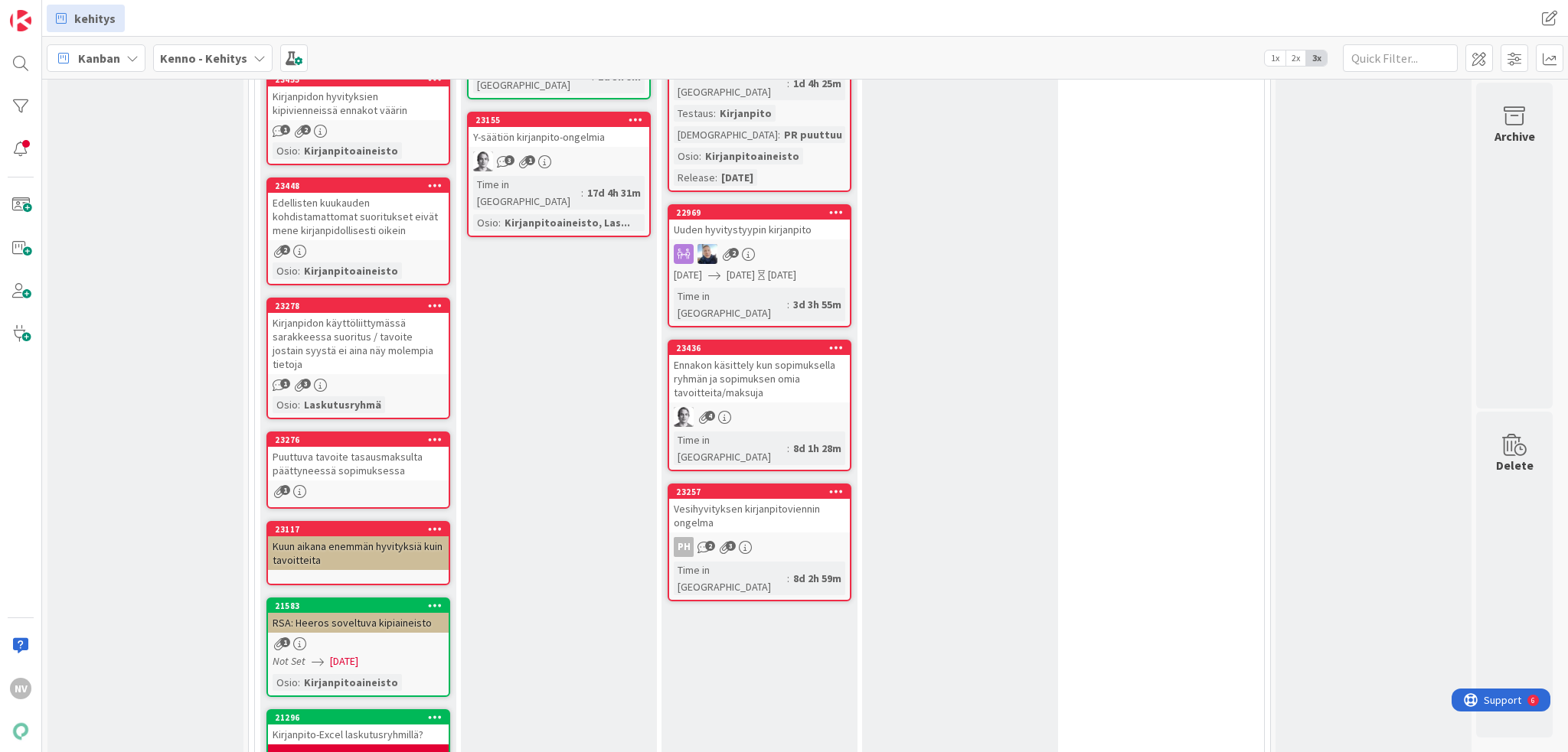
scroll to position [6352, 0]
click at [407, 613] on div "RSA: Heeros soveltuva kipiaineisto" at bounding box center [359, 622] width 181 height 20
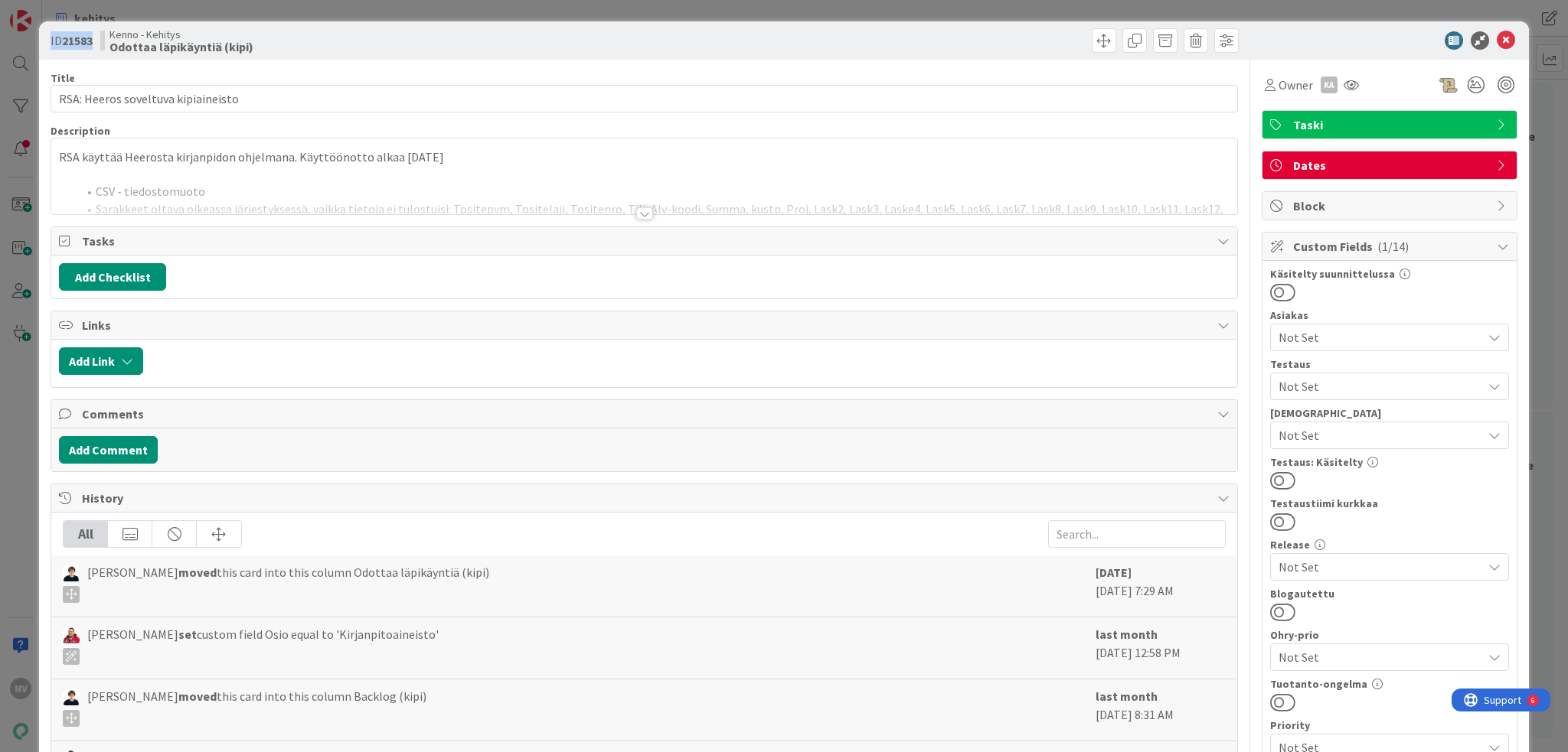
drag, startPoint x: 95, startPoint y: 38, endPoint x: 42, endPoint y: 33, distance: 53.2
click at [42, 33] on div "ID 21583 Kenno - Kehitys Odottaa läpikäyntiä (kipi)" at bounding box center [784, 40] width 1489 height 38
copy span "ID 21583"
click at [1496, 37] on icon at bounding box center [1505, 40] width 19 height 19
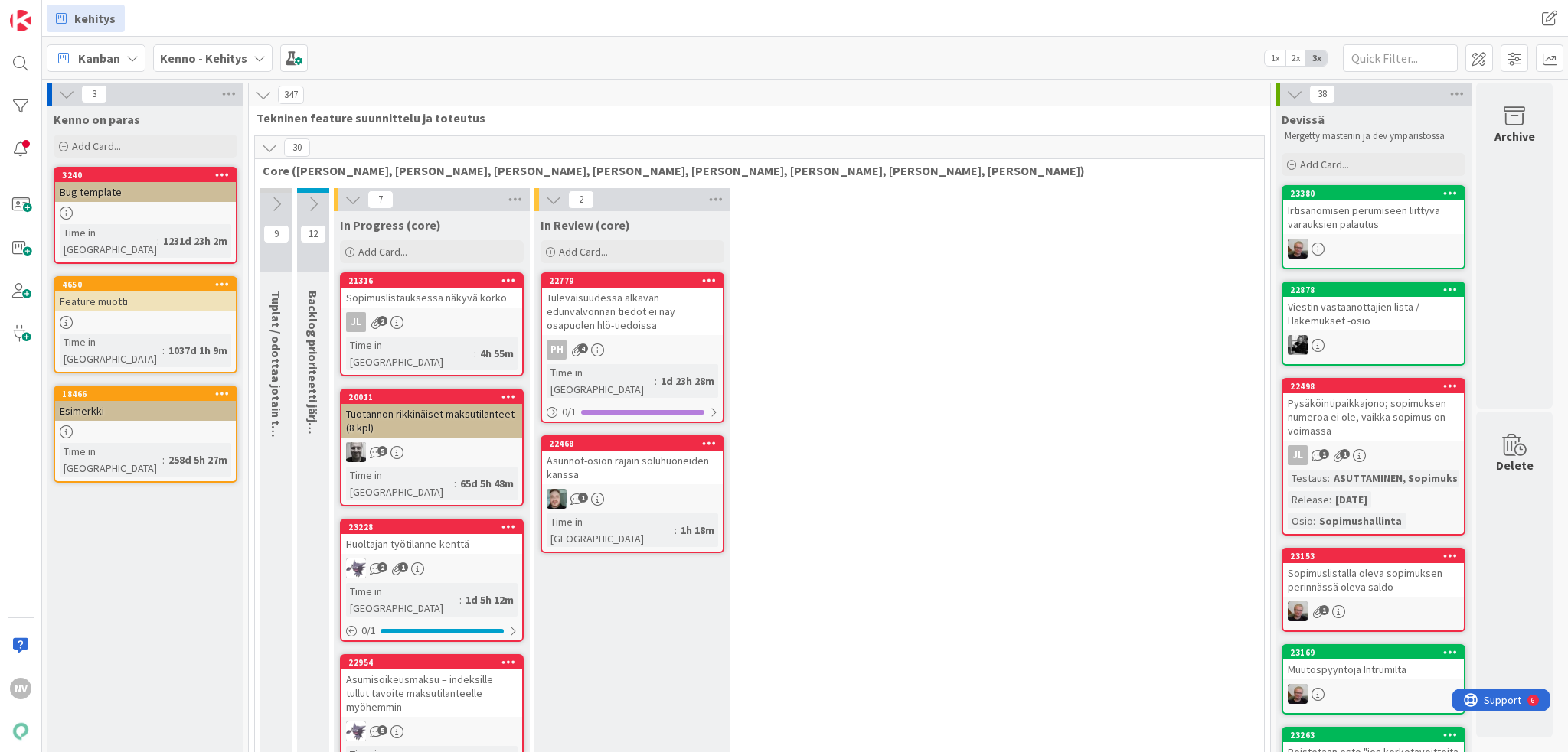
click at [253, 55] on icon at bounding box center [259, 58] width 13 height 13
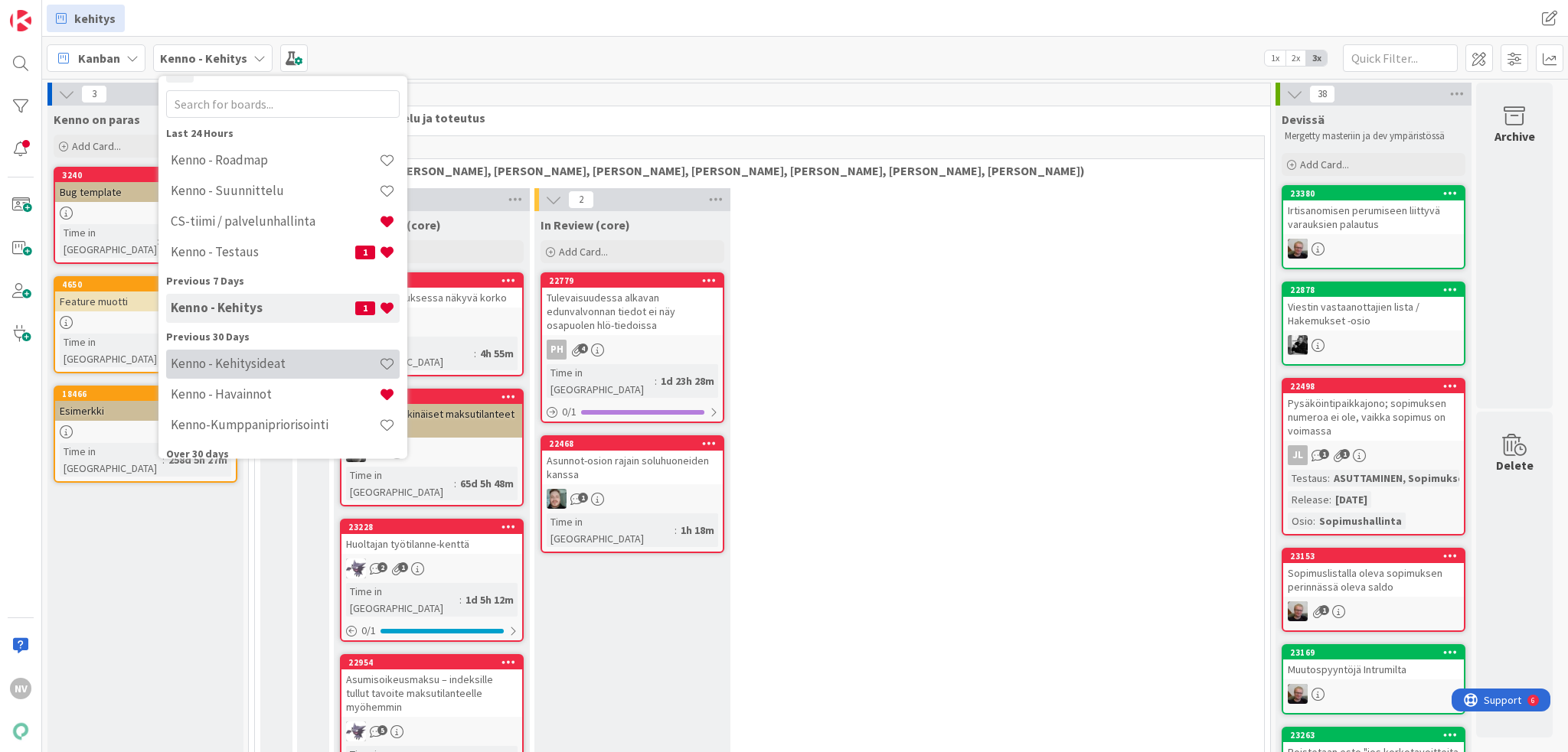
click at [283, 359] on h4 "Kenno - Kehitysideat" at bounding box center [275, 364] width 208 height 15
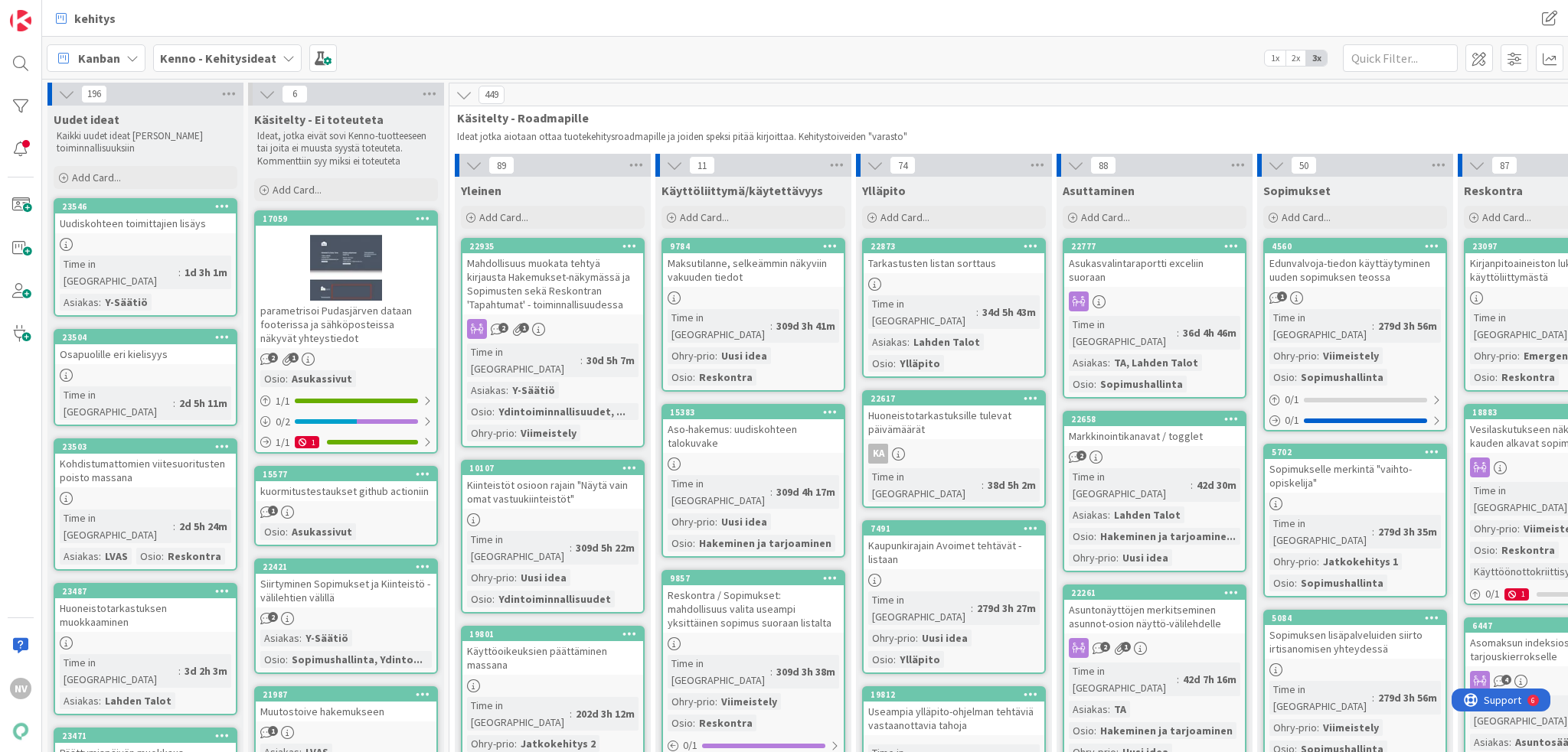
click at [284, 61] on icon at bounding box center [289, 58] width 13 height 13
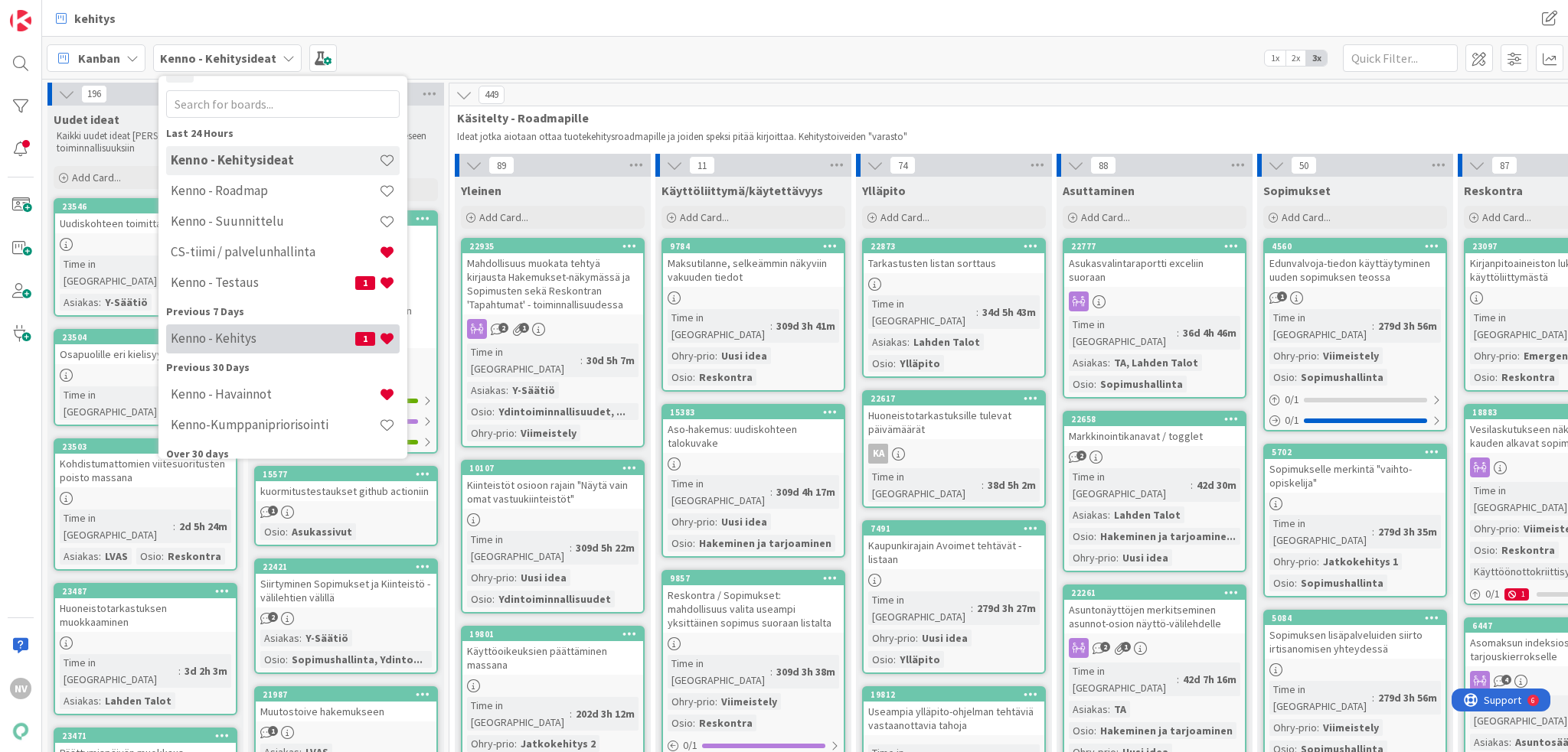
click at [259, 328] on div "Kenno - Kehitys 1" at bounding box center [283, 339] width 233 height 30
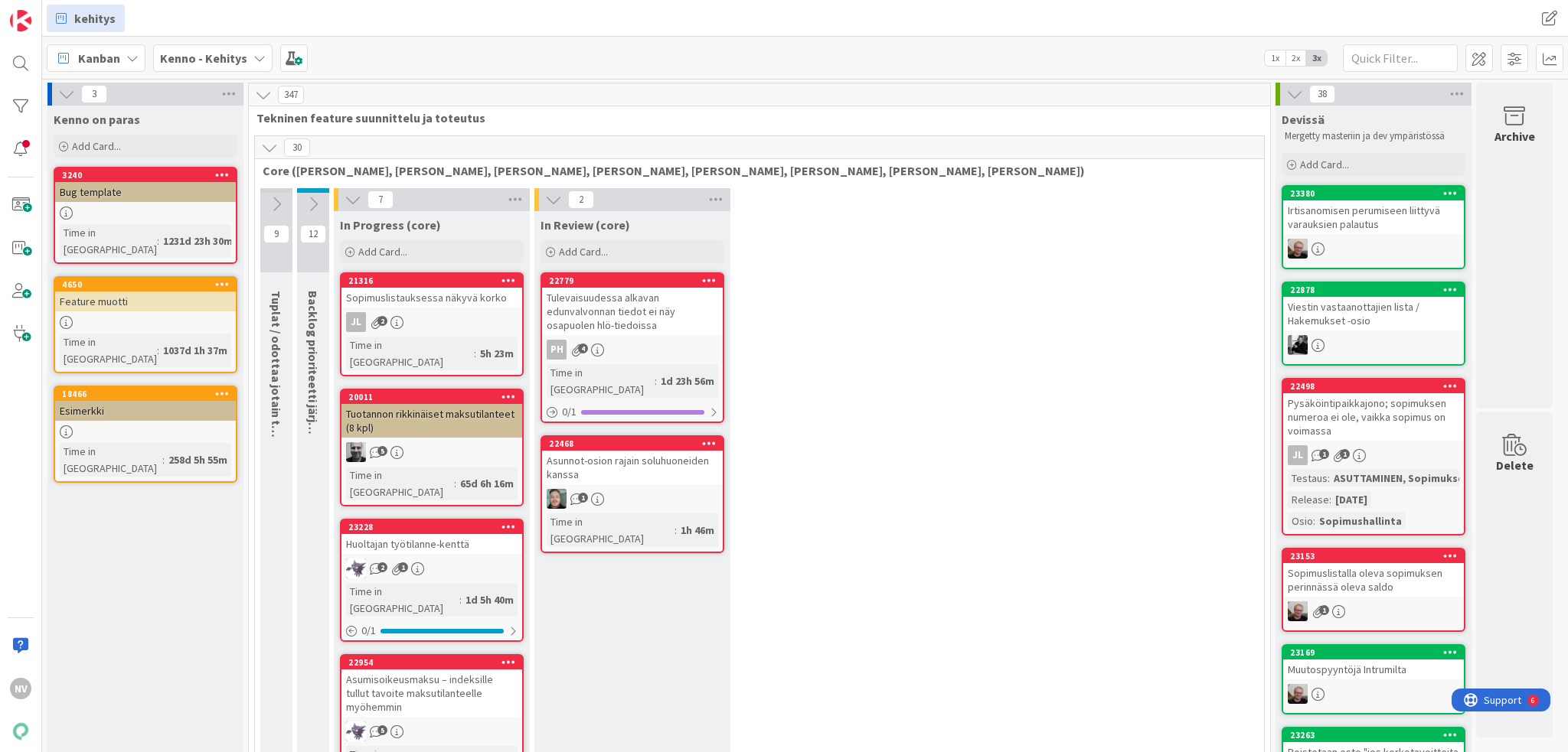
click at [258, 52] on icon at bounding box center [259, 58] width 13 height 13
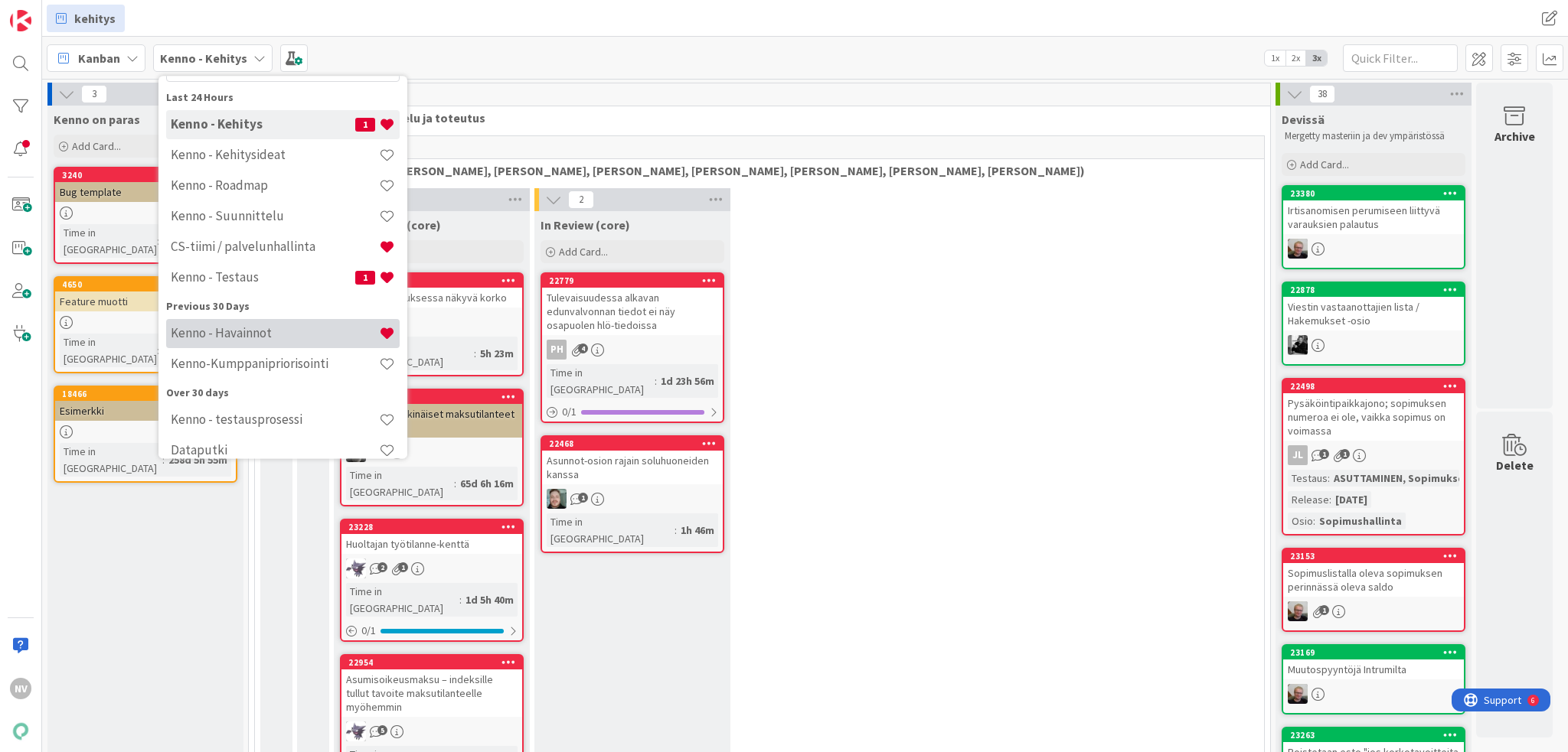
scroll to position [80, 0]
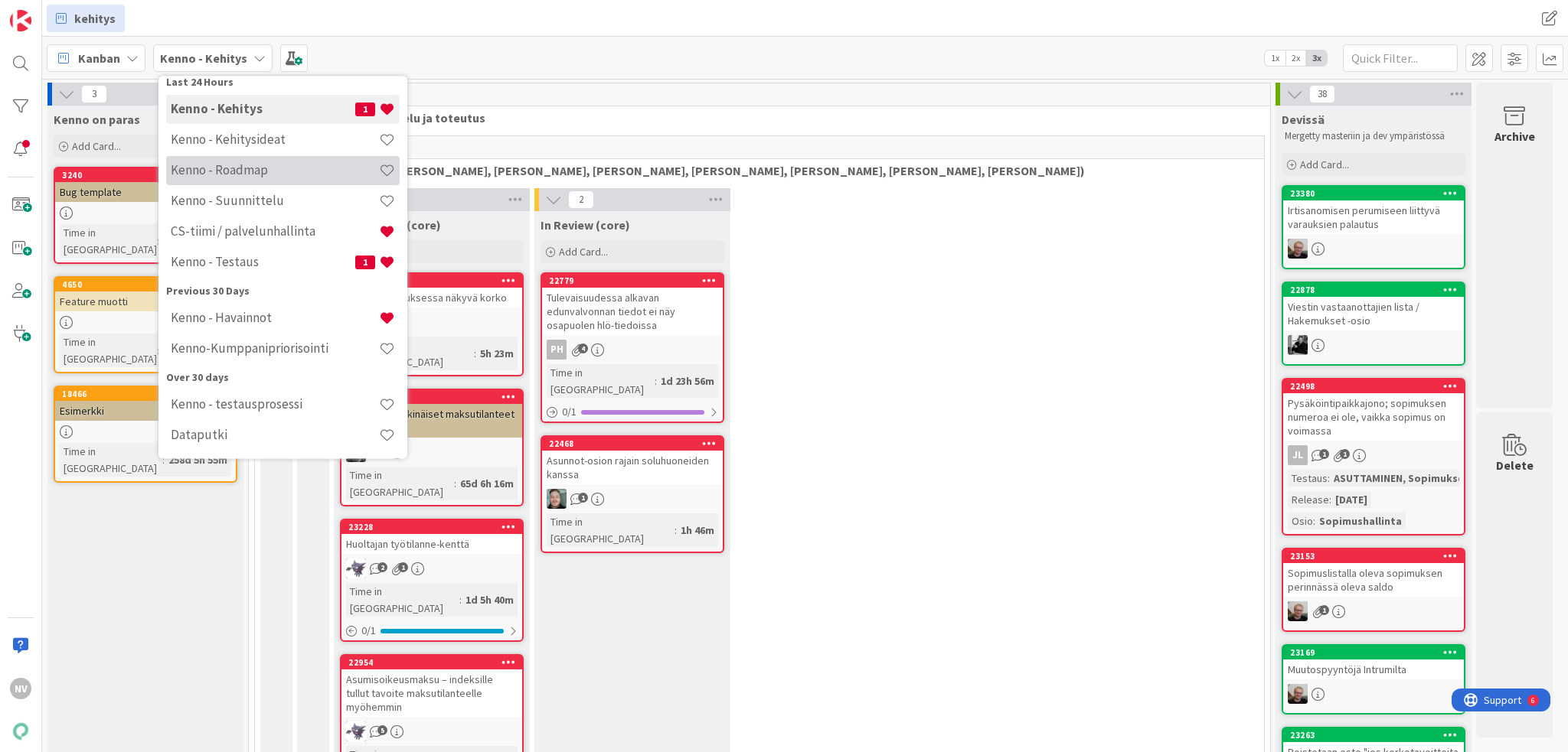
click at [259, 172] on h4 "Kenno - Roadmap" at bounding box center [275, 170] width 208 height 15
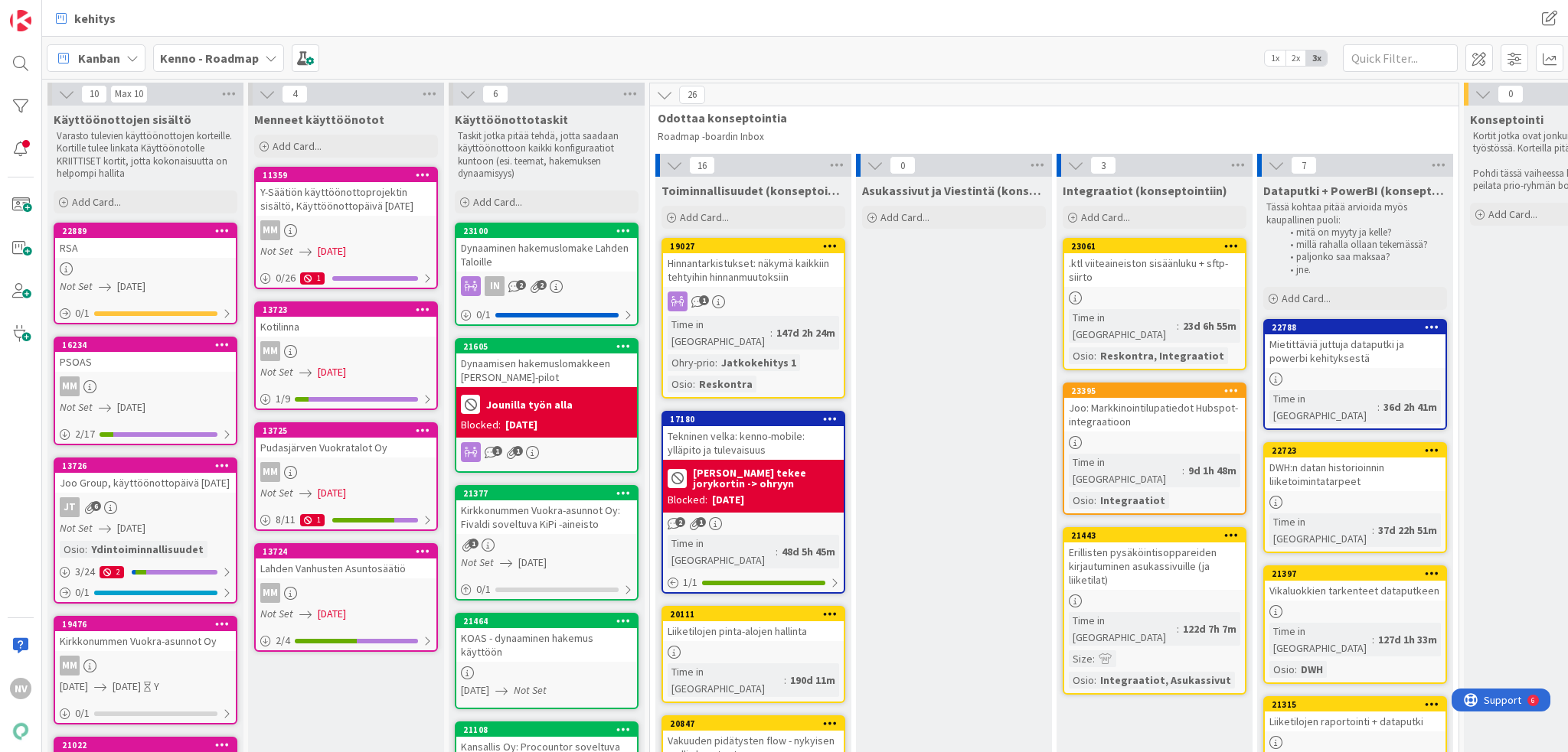
click at [140, 251] on div "RSA" at bounding box center [146, 248] width 181 height 20
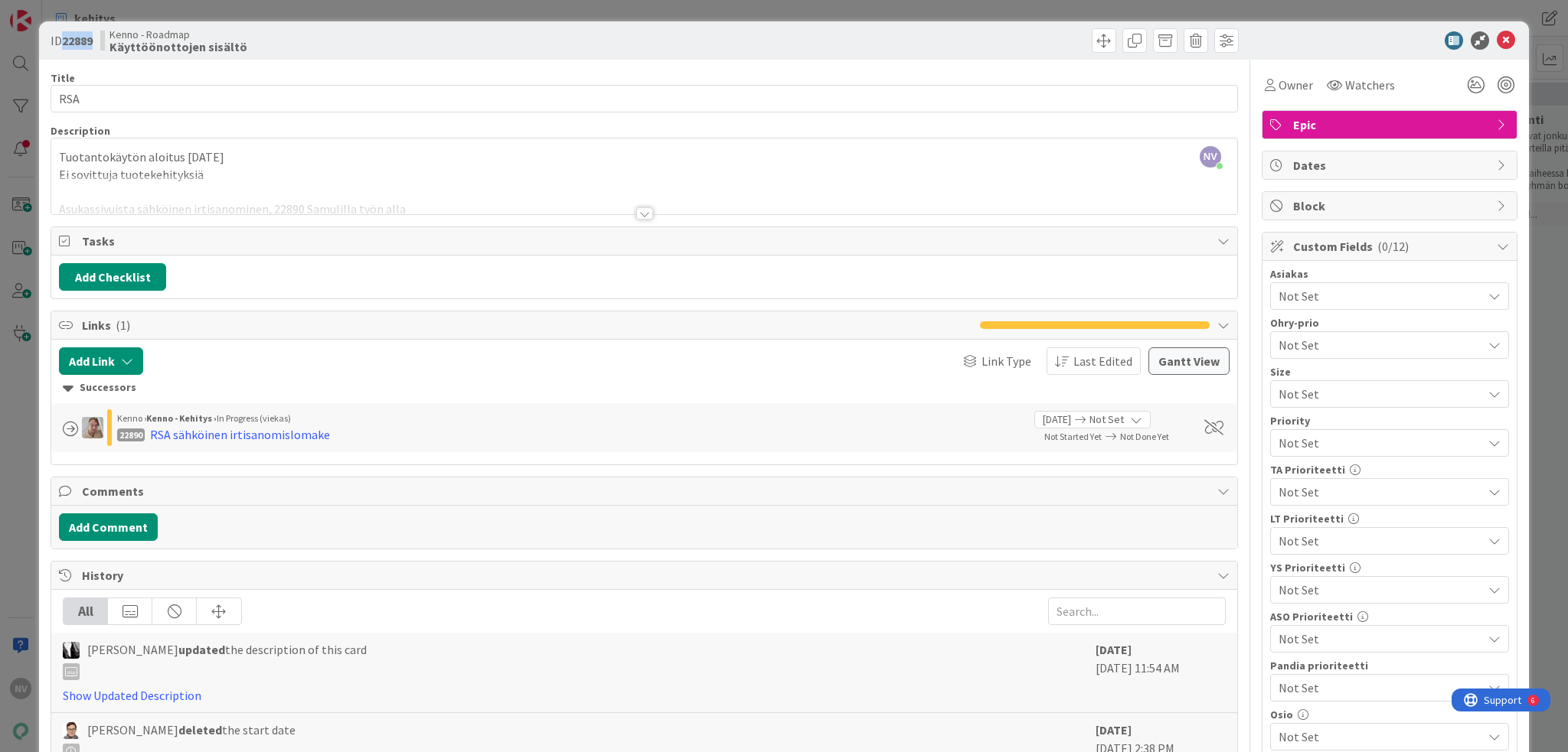
drag, startPoint x: 95, startPoint y: 38, endPoint x: 60, endPoint y: 38, distance: 35.0
click at [60, 38] on span "ID 22889" at bounding box center [71, 40] width 42 height 19
copy span "22889"
click at [1496, 40] on icon at bounding box center [1505, 40] width 19 height 19
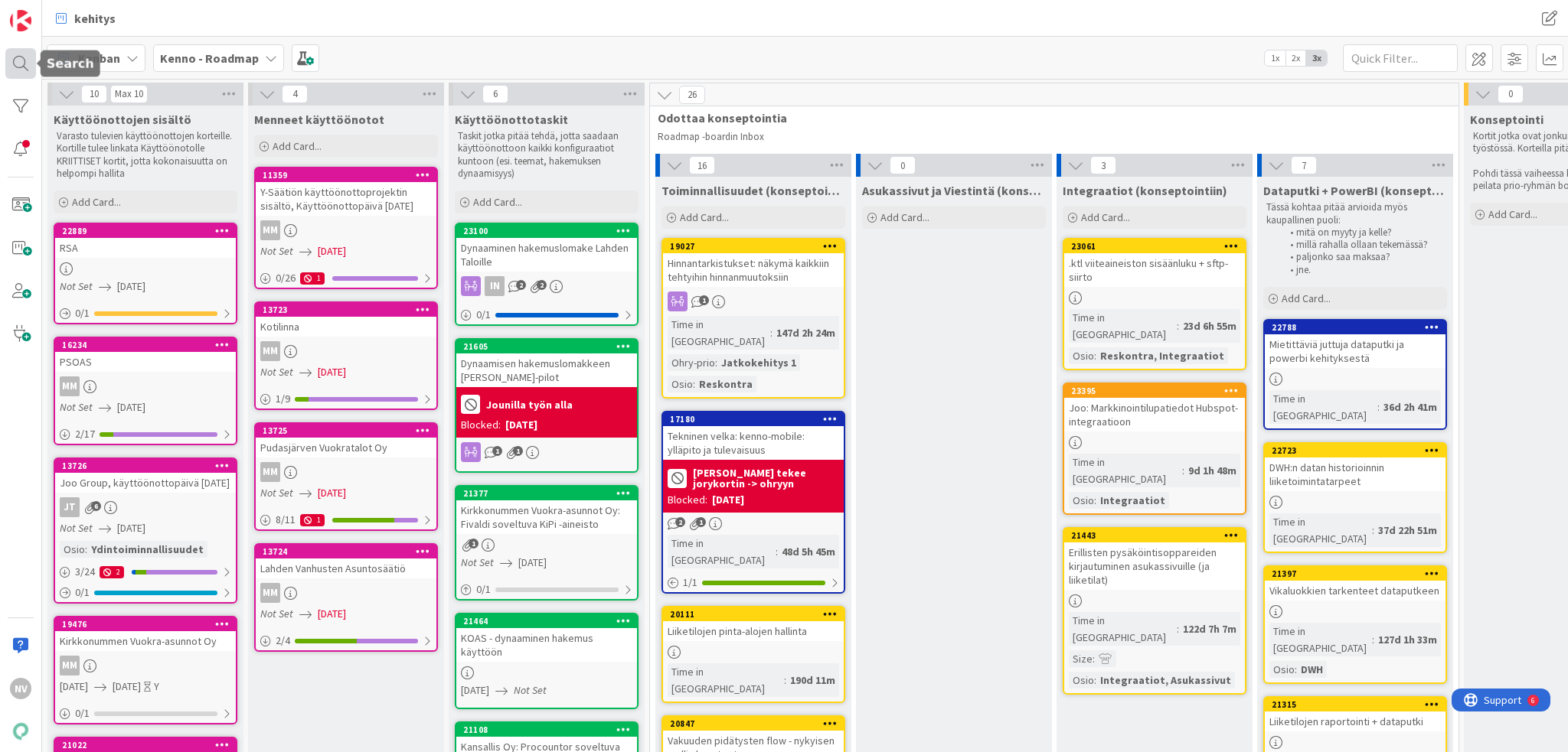
click at [29, 63] on div at bounding box center [21, 63] width 30 height 30
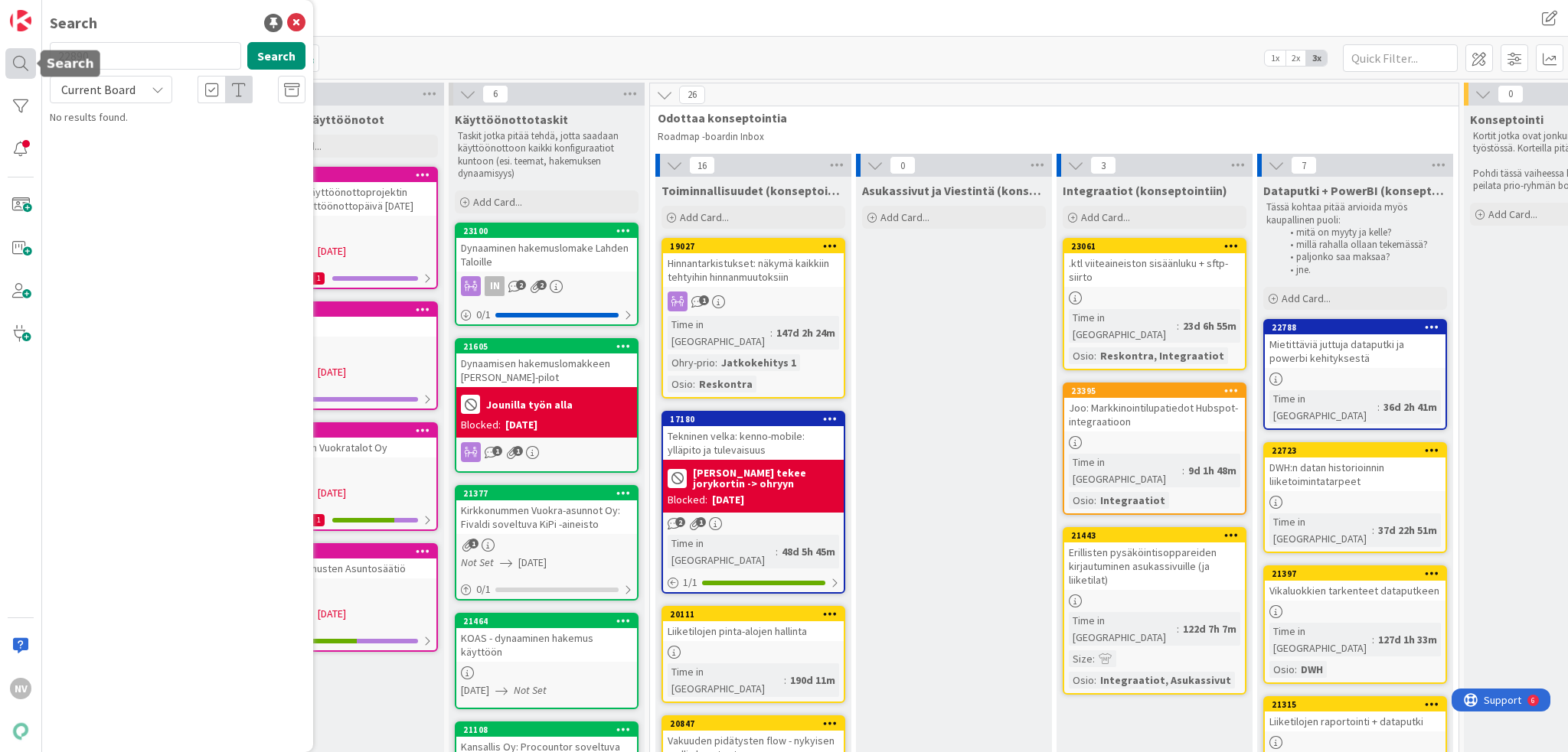
drag, startPoint x: 110, startPoint y: 56, endPoint x: 17, endPoint y: 51, distance: 93.1
click at [17, 51] on div "NV Search 22890 Search Current Board No results found." at bounding box center [21, 376] width 42 height 752
type input "22889"
click at [130, 82] on span "Current Board" at bounding box center [97, 89] width 74 height 15
click at [120, 158] on span "All Boards" at bounding box center [138, 153] width 159 height 23
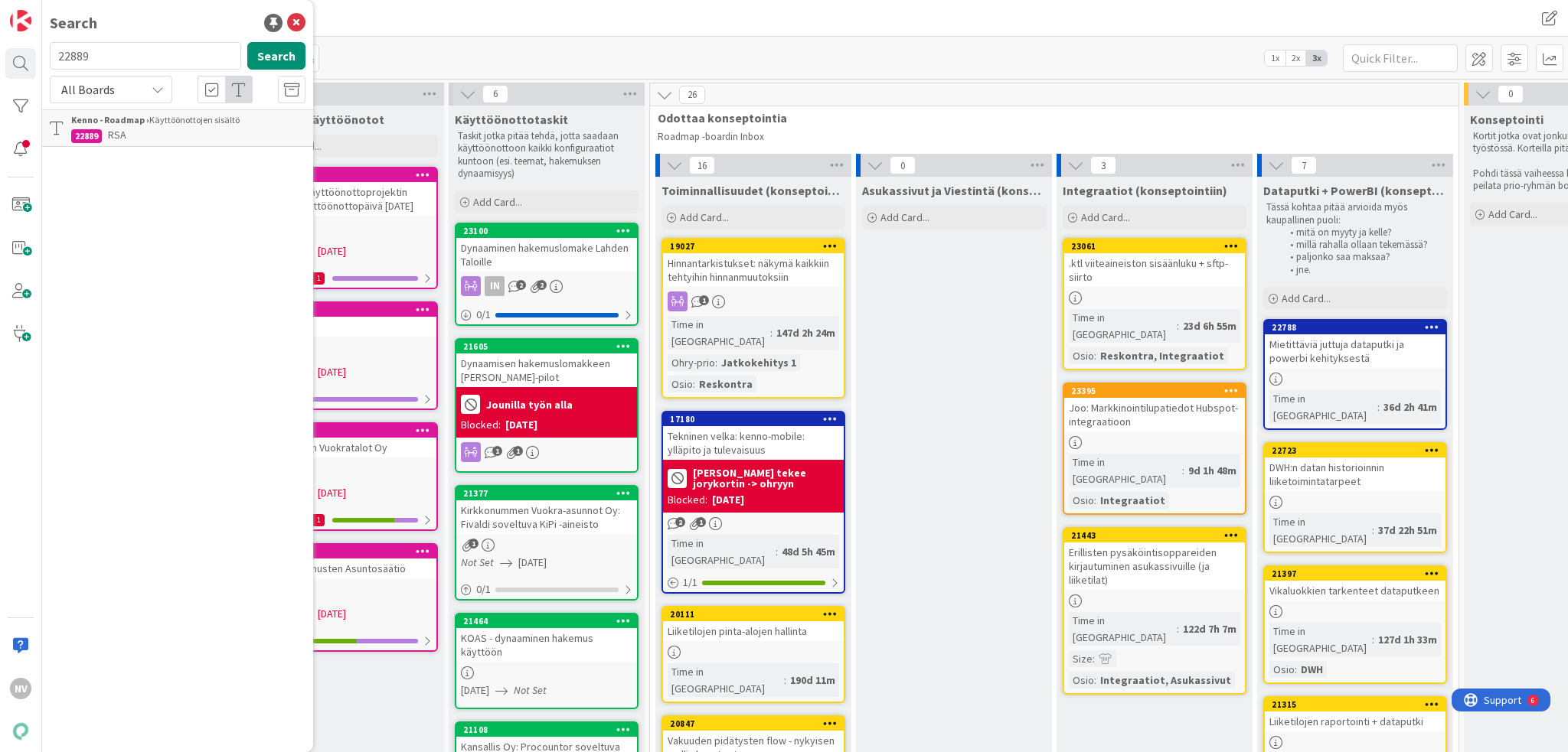
click at [153, 128] on p "RSA" at bounding box center [189, 135] width 234 height 16
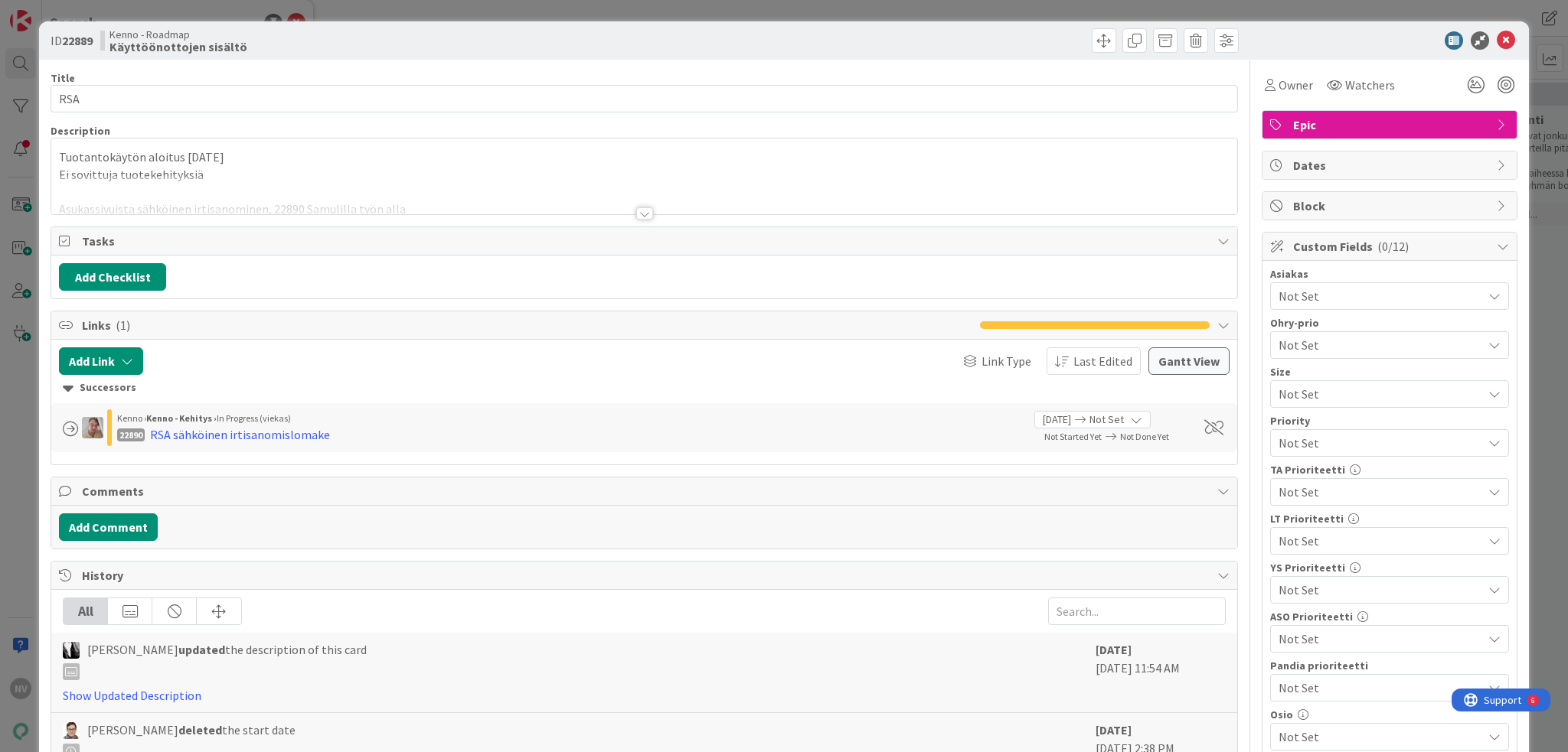
click at [636, 211] on div at bounding box center [644, 214] width 17 height 13
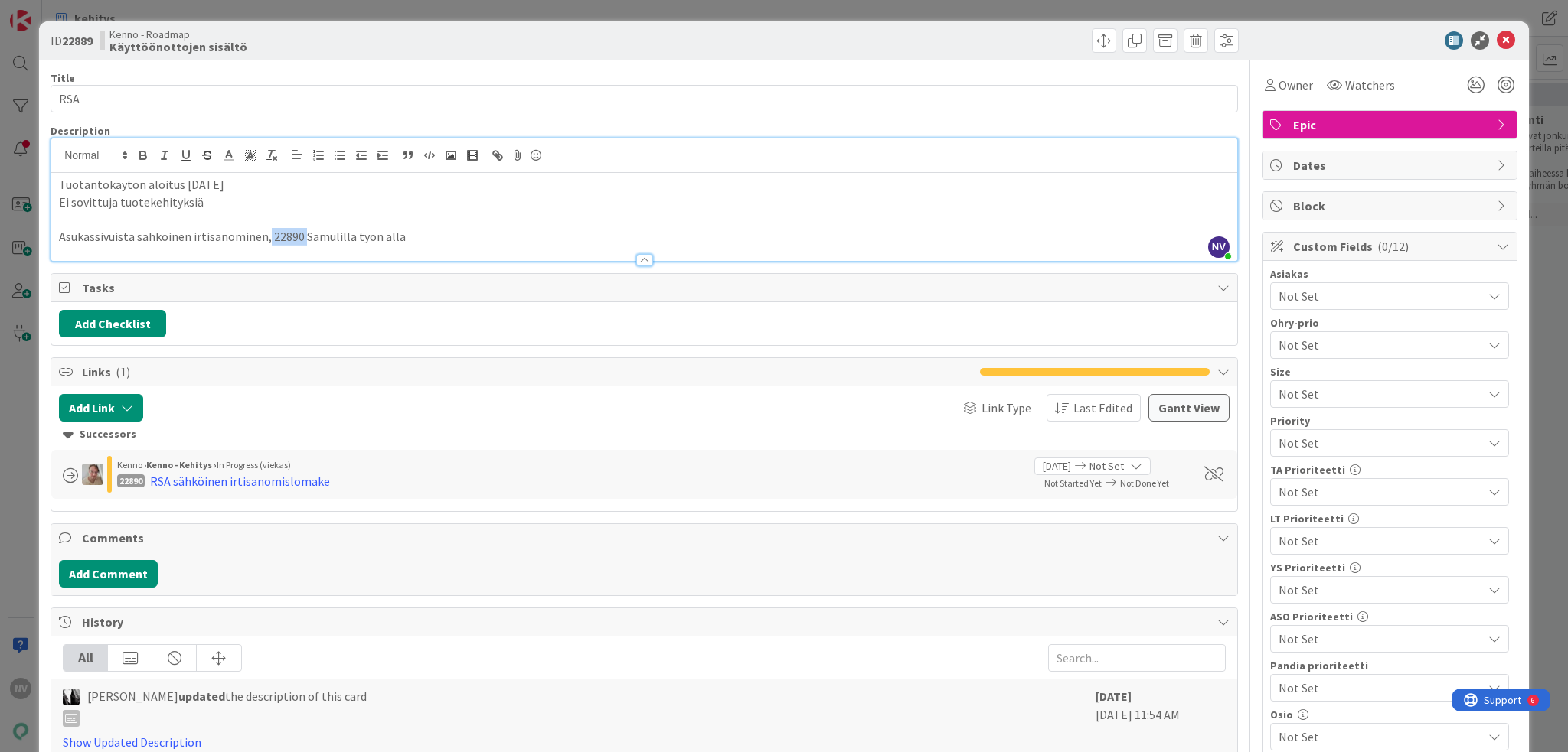
drag, startPoint x: 302, startPoint y: 236, endPoint x: 264, endPoint y: 241, distance: 38.3
click at [264, 241] on p "Asukassivuista sähköinen irtisanominen, 22890 Samulilla työn alla" at bounding box center [644, 237] width 1171 height 18
copy p "22890"
click at [1496, 42] on icon at bounding box center [1505, 40] width 19 height 19
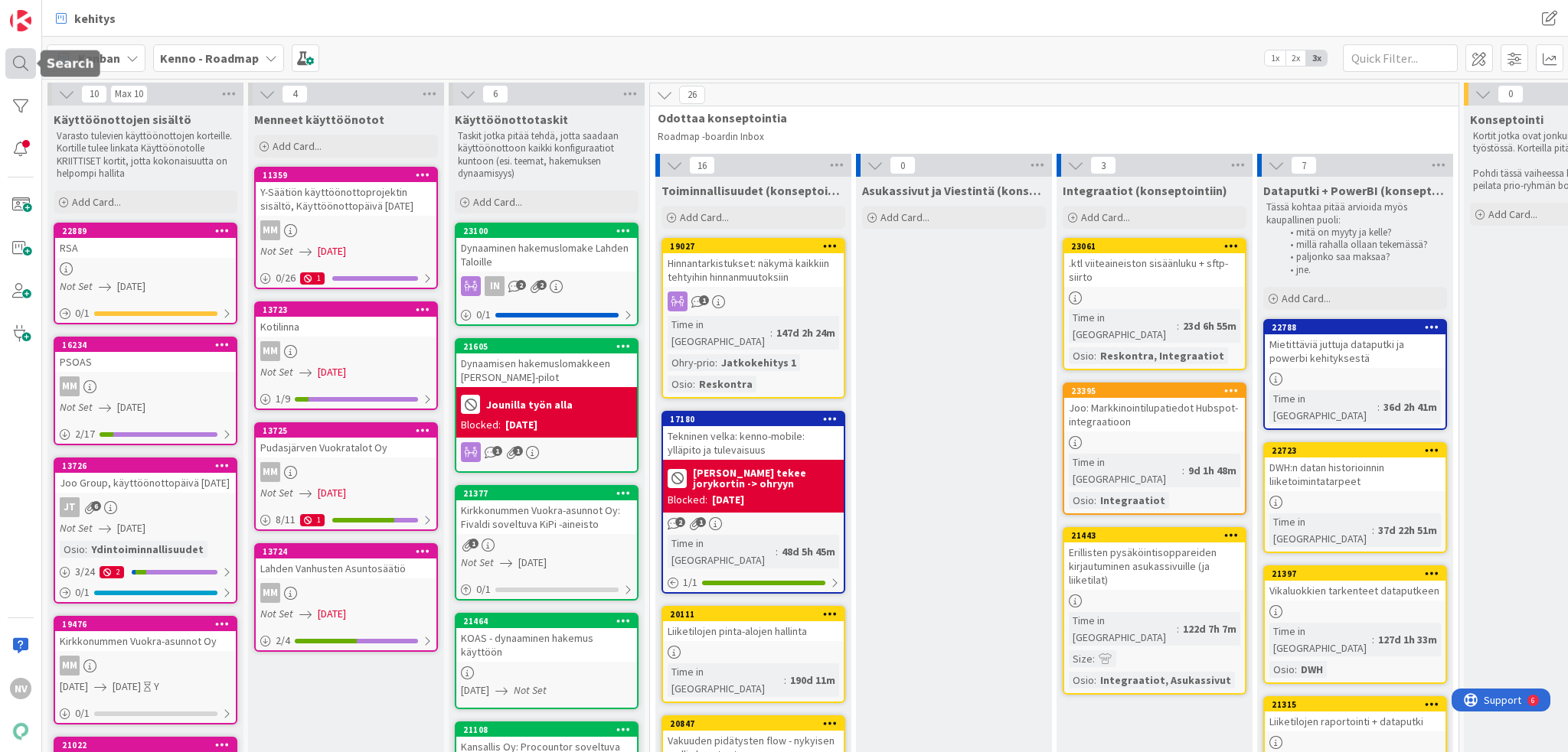
click at [24, 63] on div at bounding box center [21, 63] width 30 height 30
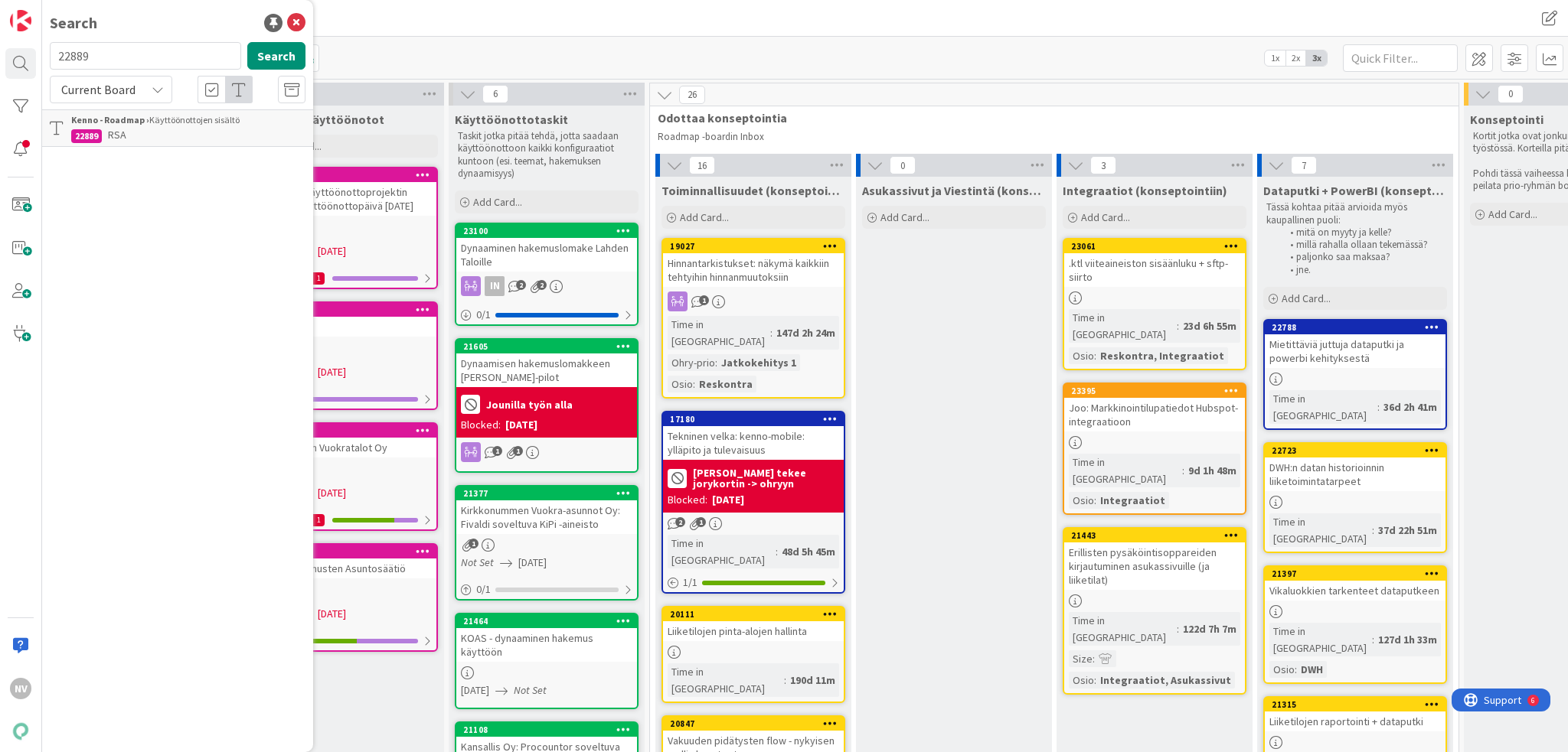
click at [122, 55] on input "22889" at bounding box center [146, 55] width 191 height 28
click at [275, 55] on button "Search" at bounding box center [275, 55] width 58 height 28
type input "22890"
click at [157, 84] on icon at bounding box center [157, 89] width 13 height 13
click at [114, 148] on span "All Boards" at bounding box center [138, 153] width 159 height 23
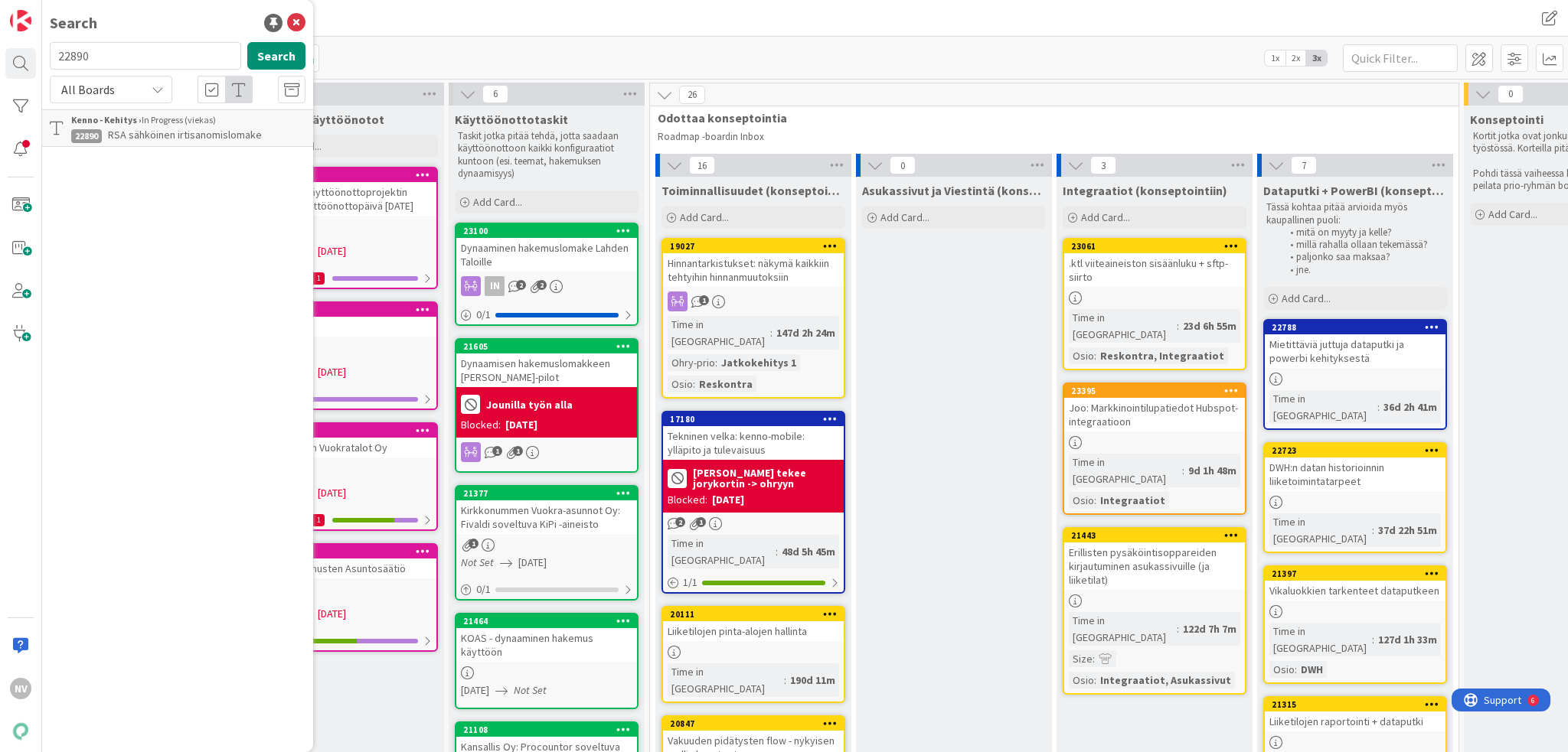
click at [158, 130] on span "RSA sähköinen irtisanomislomake" at bounding box center [185, 134] width 154 height 13
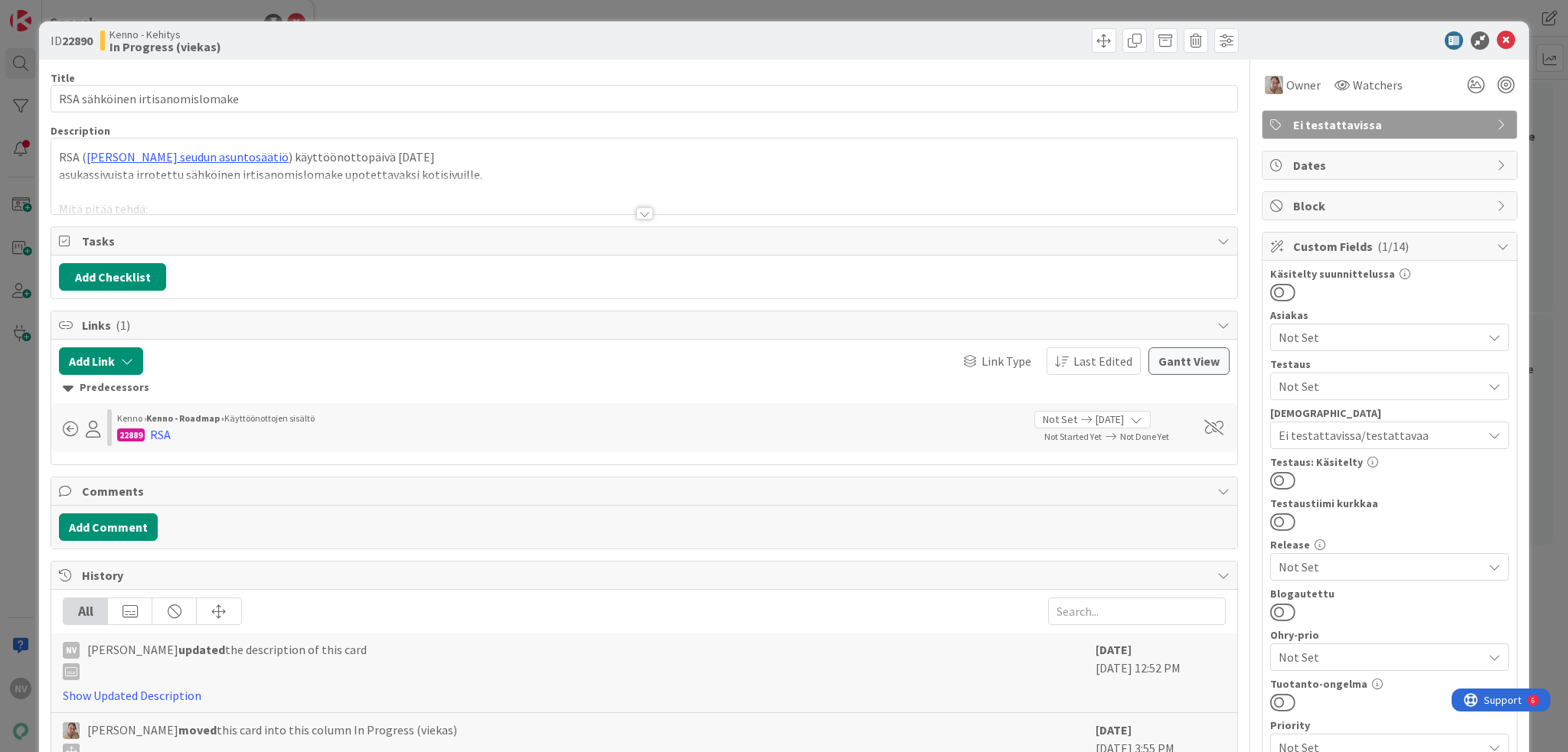
click at [636, 213] on div at bounding box center [644, 214] width 17 height 13
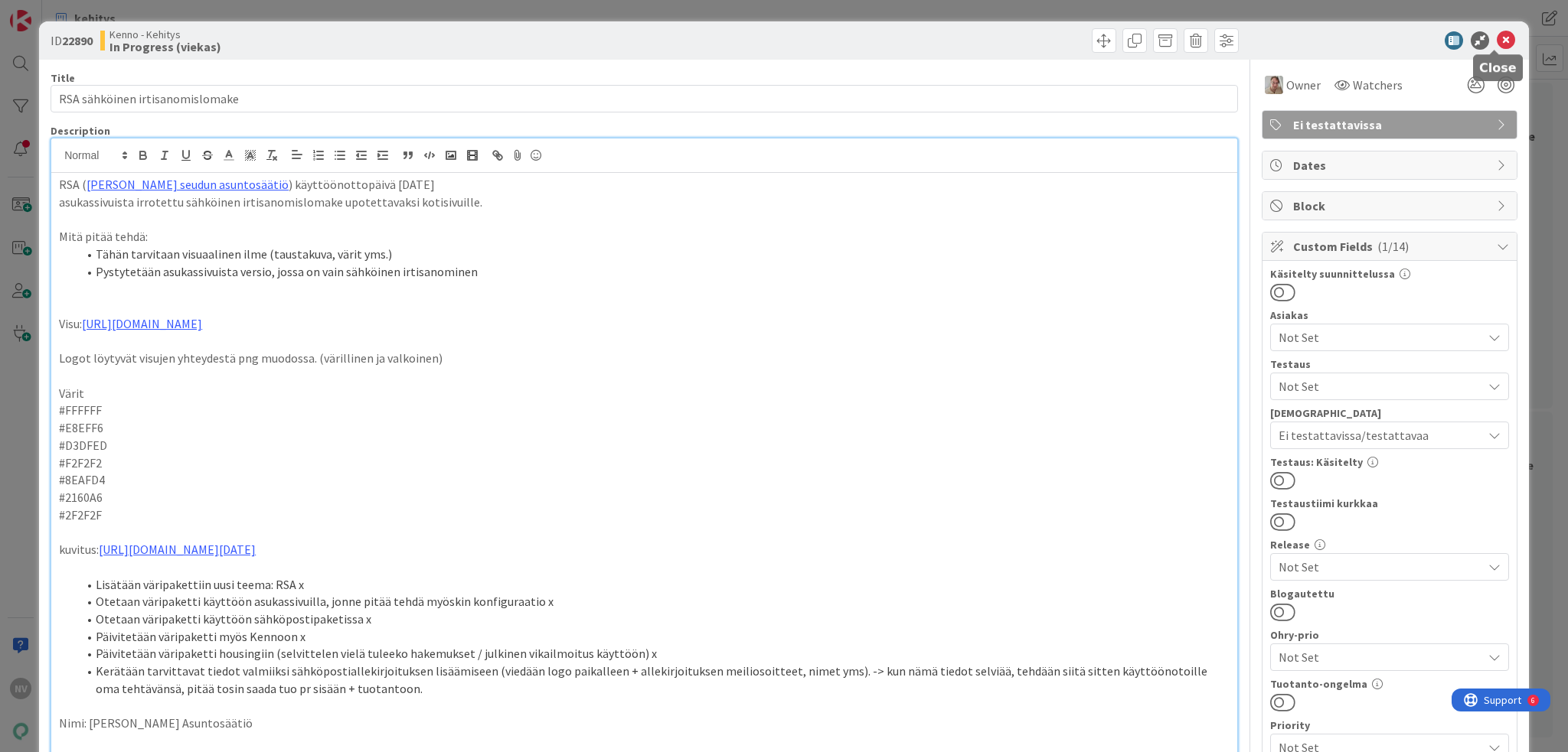
click at [1497, 39] on icon at bounding box center [1505, 40] width 19 height 19
